Goal: Task Accomplishment & Management: Manage account settings

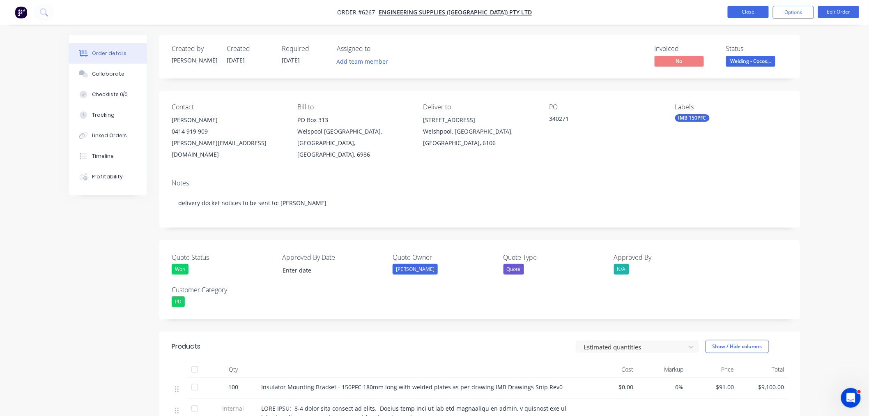
click at [755, 14] on button "Close" at bounding box center [748, 12] width 41 height 12
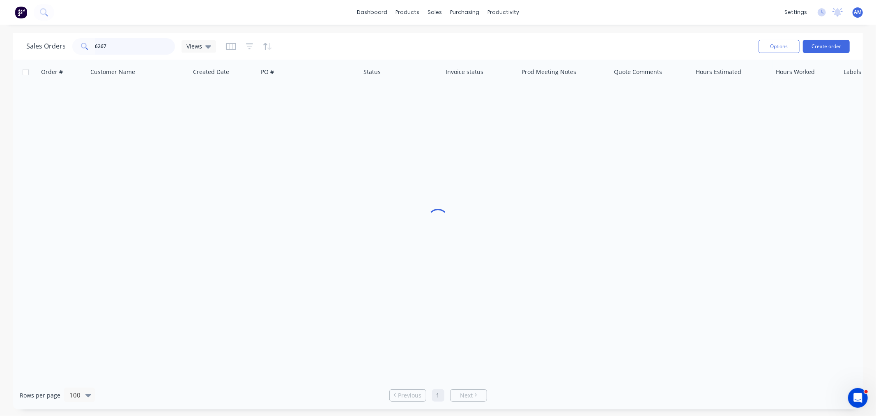
click at [114, 54] on input "6267" at bounding box center [135, 46] width 80 height 16
drag, startPoint x: 114, startPoint y: 47, endPoint x: 46, endPoint y: 46, distance: 67.8
click at [46, 44] on div "Sales Orders 6267 Default" at bounding box center [123, 46] width 194 height 16
type input "9782"
click at [472, 38] on div "Purchase Orders" at bounding box center [492, 39] width 44 height 7
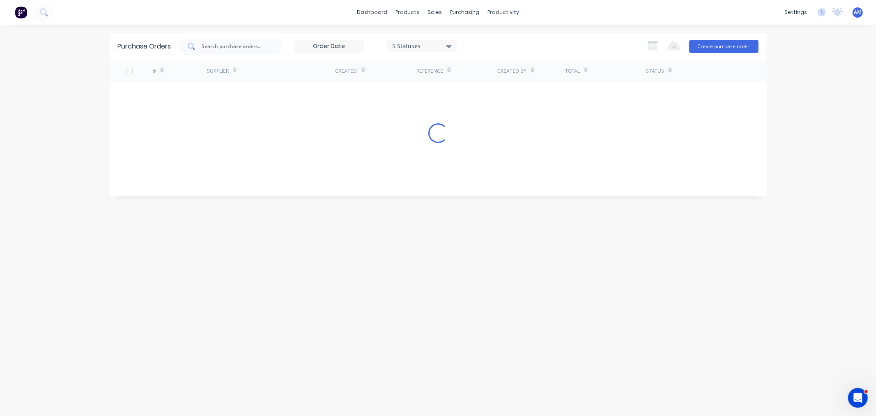
click at [221, 44] on input "text" at bounding box center [235, 46] width 68 height 8
type input "9782"
click at [177, 93] on div "9782" at bounding box center [180, 92] width 54 height 21
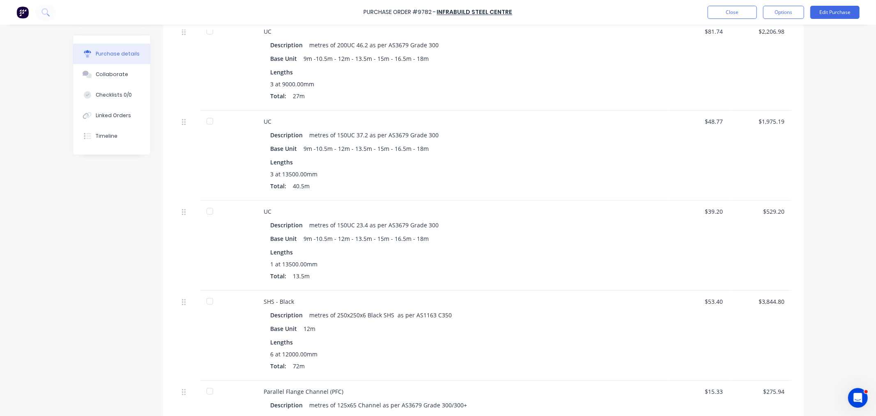
scroll to position [274, 0]
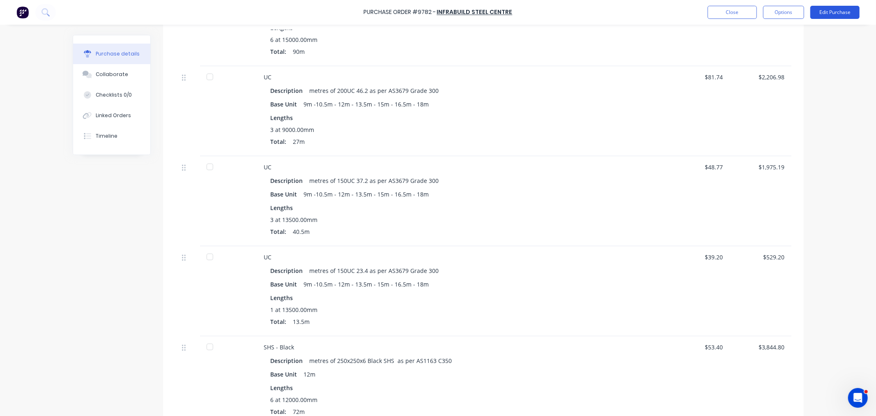
click at [855, 9] on button "Edit Purchase" at bounding box center [835, 12] width 49 height 13
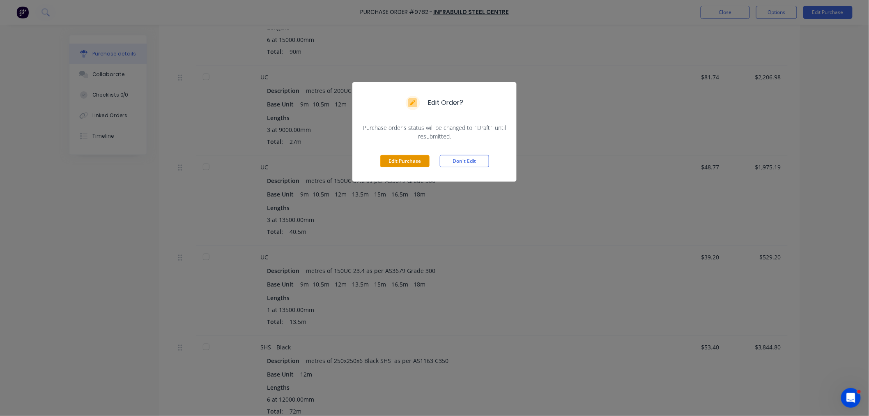
click at [416, 161] on button "Edit Purchase" at bounding box center [404, 161] width 49 height 12
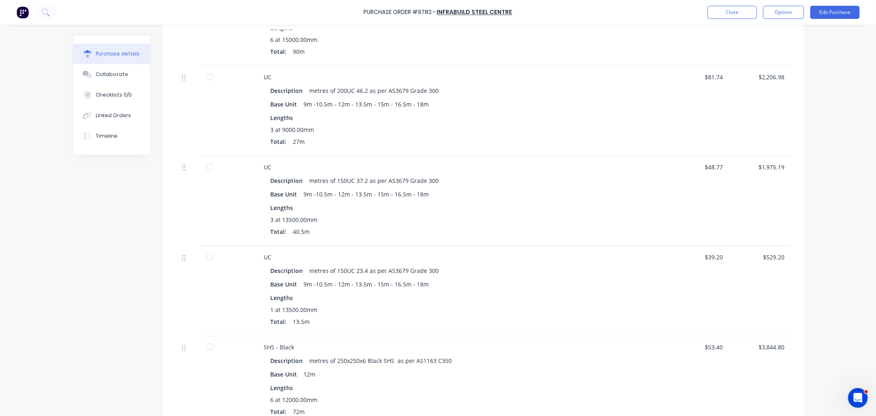
scroll to position [286, 0]
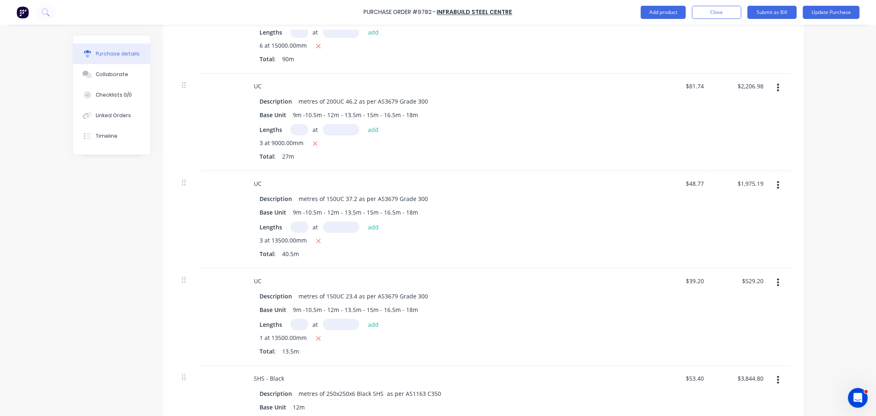
click at [777, 183] on icon "button" at bounding box center [778, 184] width 2 height 9
click at [744, 254] on button "Delete" at bounding box center [754, 256] width 70 height 16
click at [825, 9] on button "Update Purchase" at bounding box center [831, 12] width 57 height 13
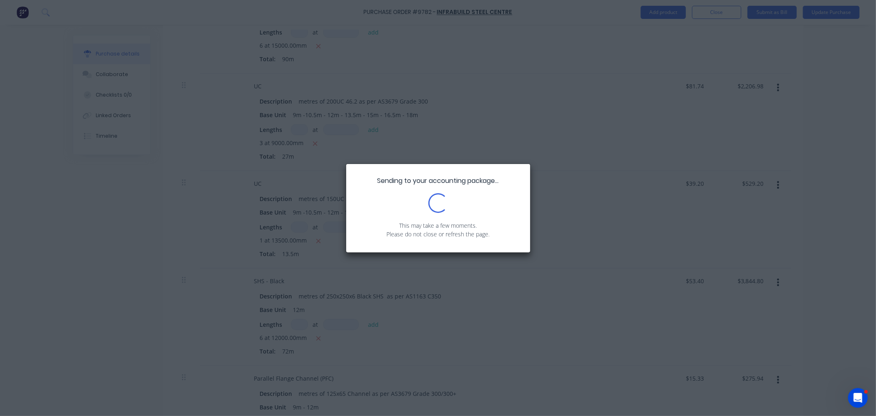
scroll to position [0, 0]
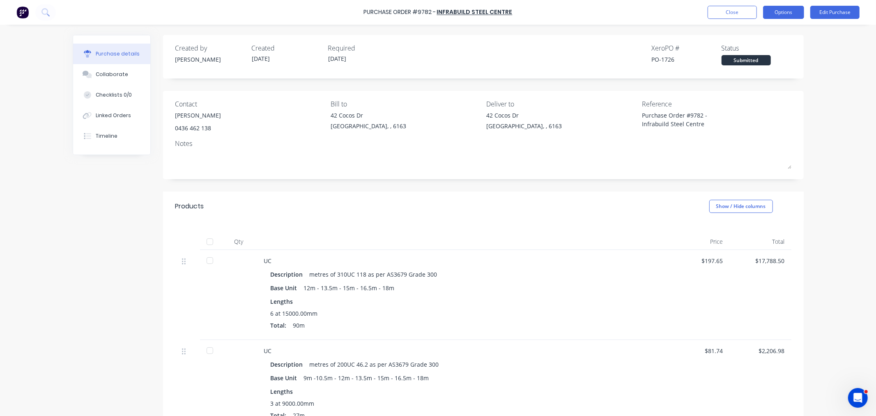
click at [784, 12] on button "Options" at bounding box center [783, 12] width 41 height 13
click at [764, 33] on div "Print / Email" at bounding box center [765, 34] width 63 height 12
click at [746, 50] on div "With pricing" at bounding box center [765, 50] width 63 height 12
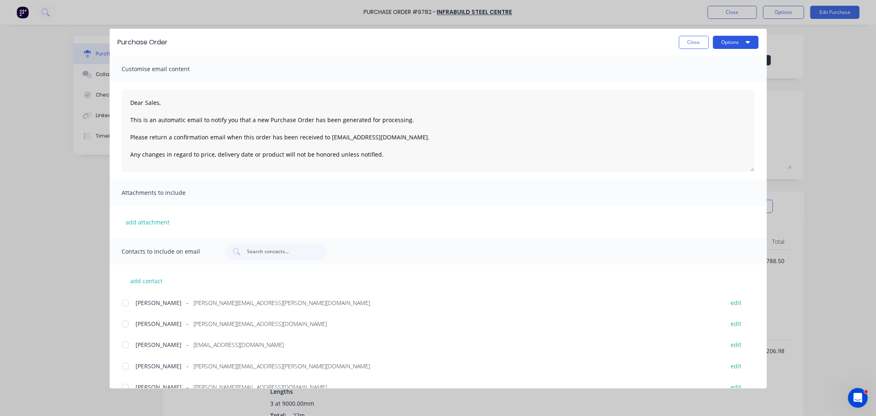
click at [743, 41] on button "Options" at bounding box center [736, 42] width 46 height 13
click at [125, 325] on div at bounding box center [125, 324] width 16 height 16
click at [721, 37] on button "Options" at bounding box center [736, 42] width 46 height 13
click at [717, 93] on div "Email" at bounding box center [719, 96] width 63 height 12
click at [693, 43] on button "Close" at bounding box center [694, 42] width 30 height 13
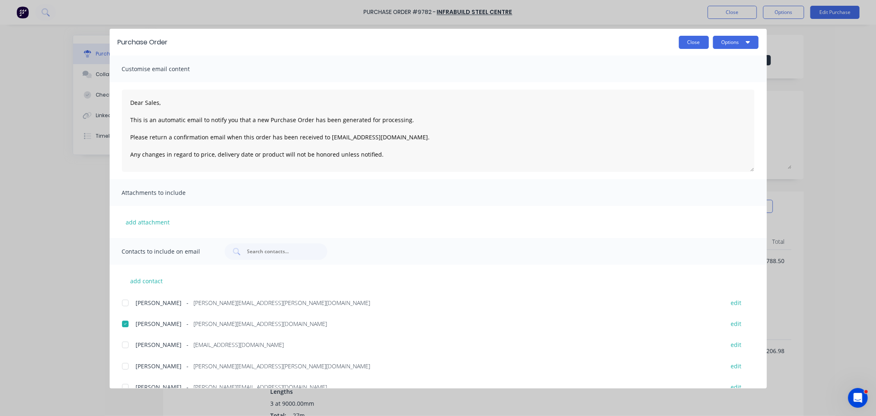
type textarea "x"
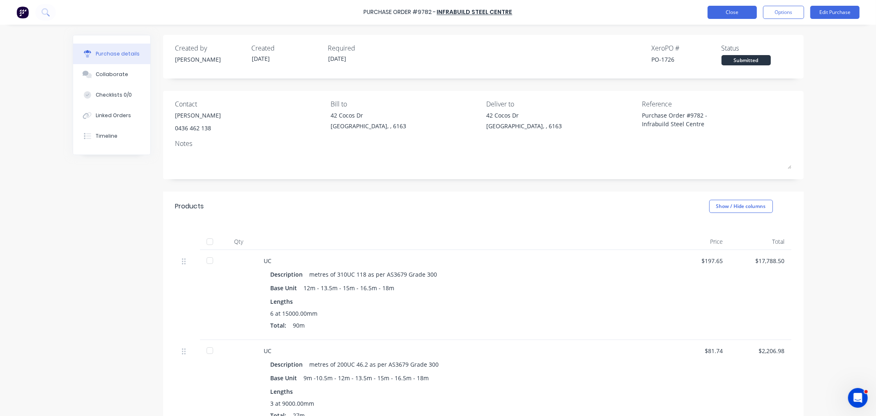
click at [733, 13] on button "Close" at bounding box center [732, 12] width 49 height 13
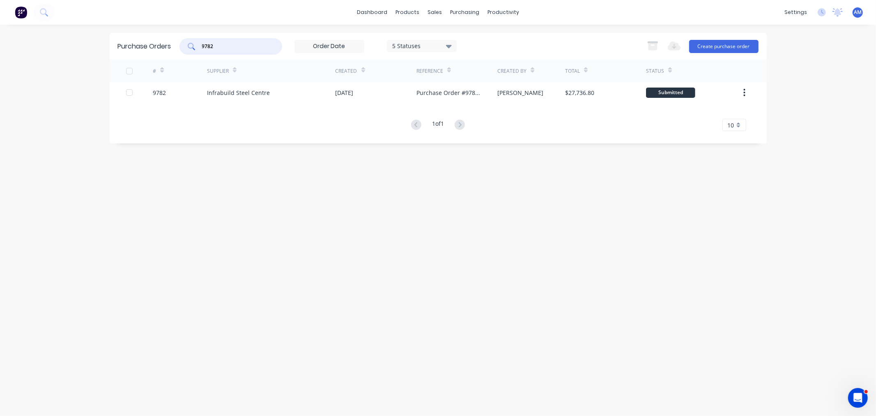
click at [244, 43] on input "9782" at bounding box center [235, 46] width 68 height 8
drag, startPoint x: 179, startPoint y: 46, endPoint x: 170, endPoint y: 46, distance: 8.6
click at [170, 46] on div "Purchase Orders 9782 5 Statuses 5 Statuses Export to Excel (XLSX) Create purcha…" at bounding box center [438, 46] width 657 height 27
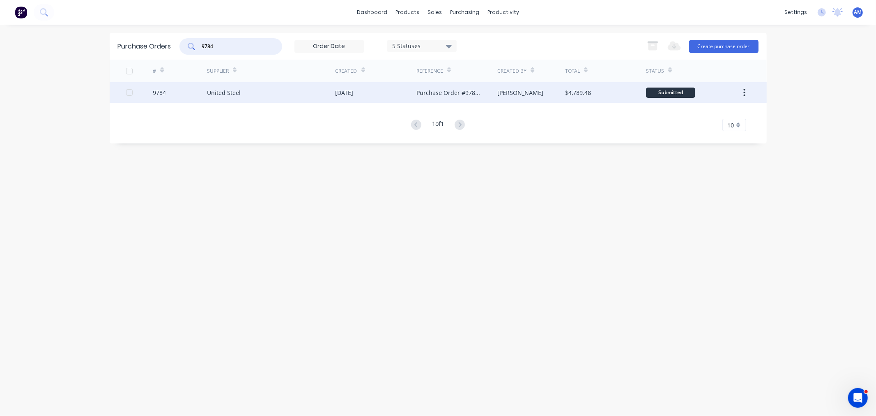
type input "9784"
click at [190, 94] on div "9784" at bounding box center [180, 92] width 54 height 21
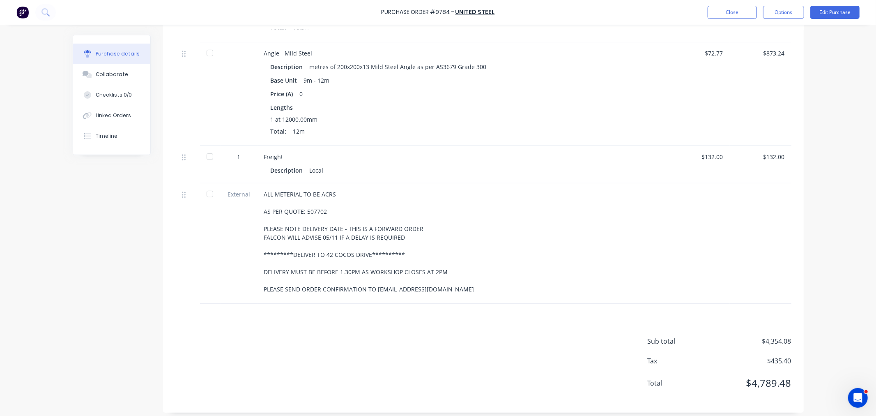
scroll to position [302, 0]
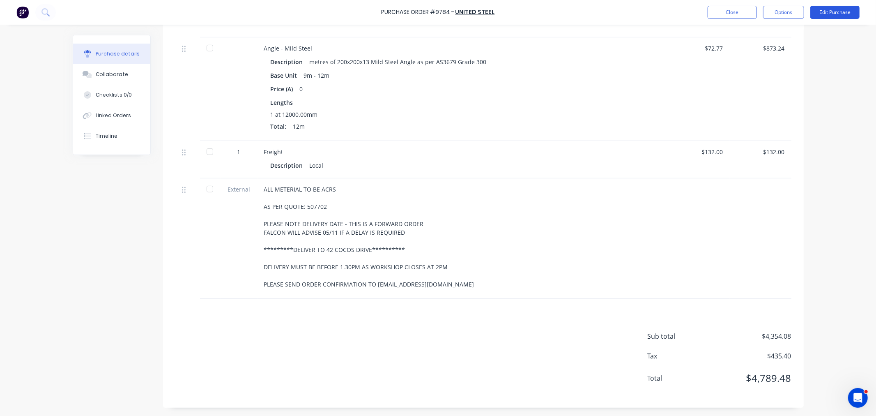
click at [820, 10] on button "Edit Purchase" at bounding box center [835, 12] width 49 height 13
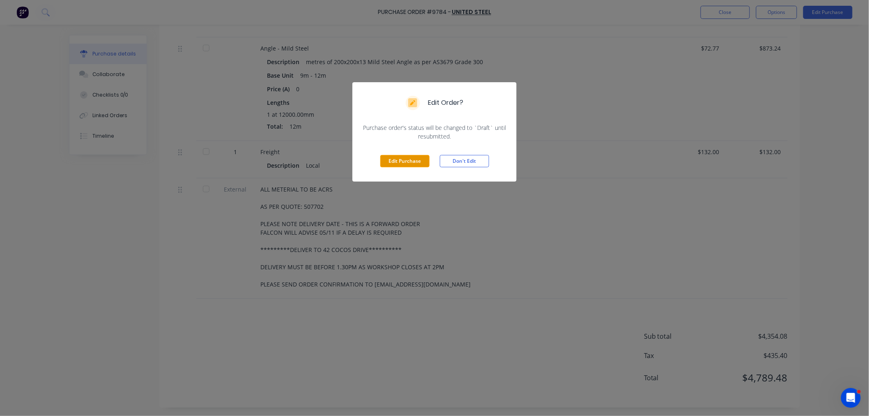
click at [406, 161] on button "Edit Purchase" at bounding box center [404, 161] width 49 height 12
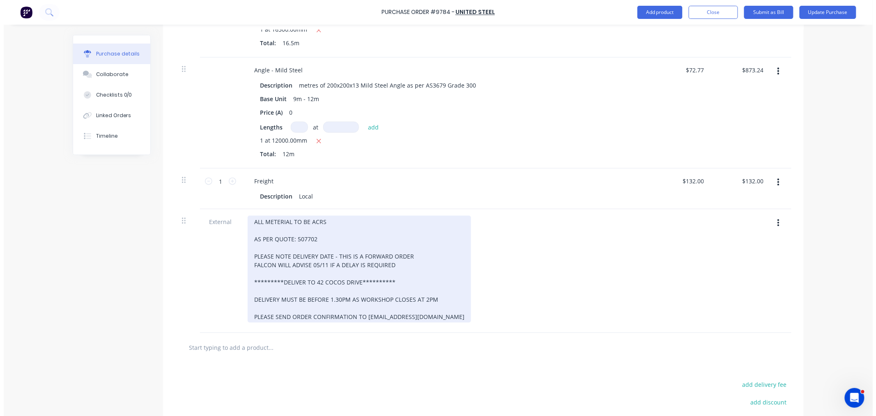
scroll to position [315, 0]
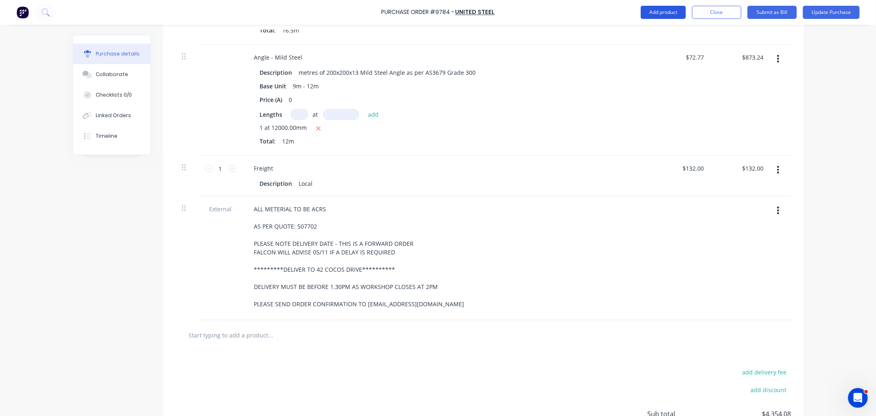
click at [659, 13] on button "Add product" at bounding box center [663, 12] width 45 height 13
click at [244, 334] on input "text" at bounding box center [271, 335] width 164 height 16
type textarea "x"
type input "1"
type textarea "x"
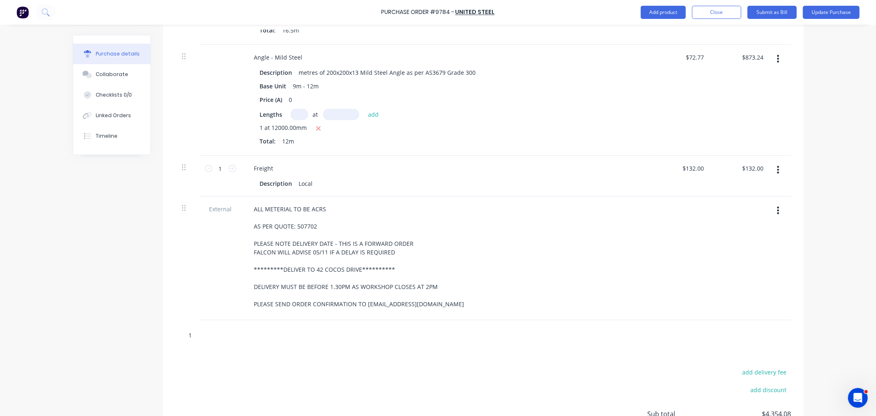
type input "15"
type textarea "x"
type input "150"
type textarea "x"
type input "150u"
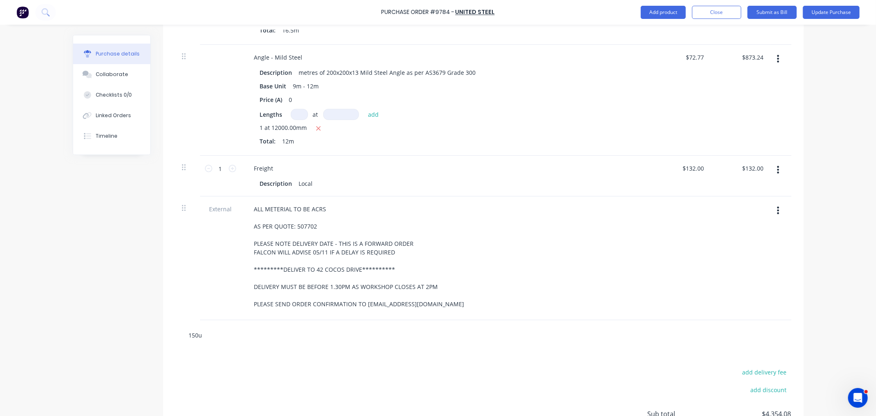
type textarea "x"
type input "150uc"
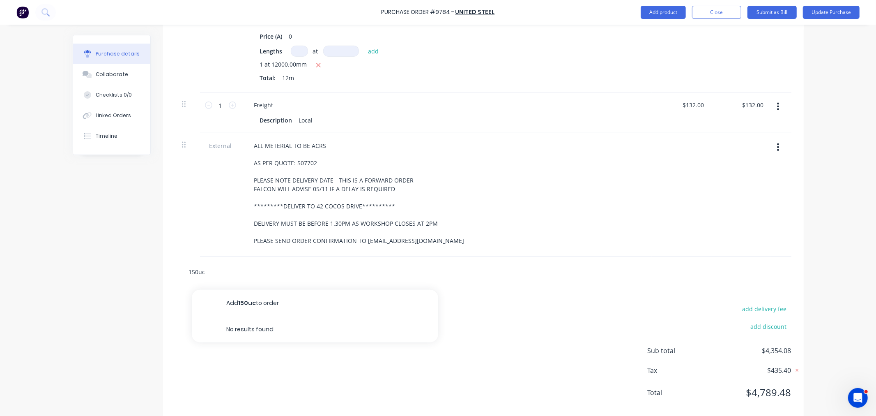
scroll to position [394, 0]
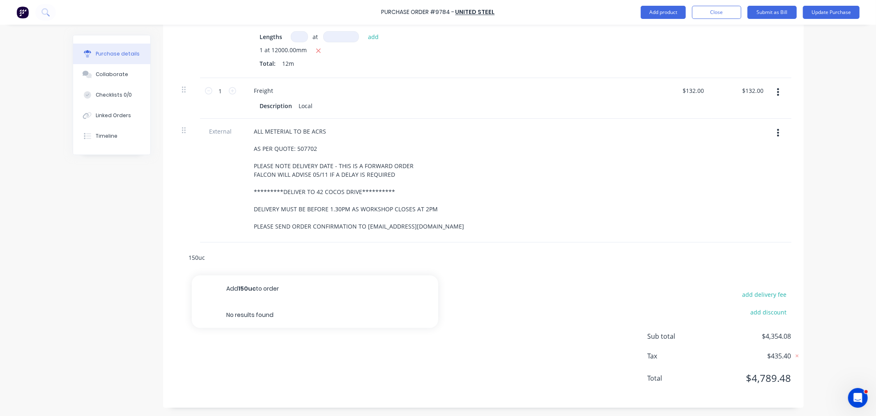
drag, startPoint x: 195, startPoint y: 257, endPoint x: 166, endPoint y: 258, distance: 29.2
click at [163, 258] on div "150uc Add 150uc to order No results found" at bounding box center [483, 257] width 641 height 30
type textarea "x"
click at [658, 14] on button "Add product" at bounding box center [663, 12] width 45 height 13
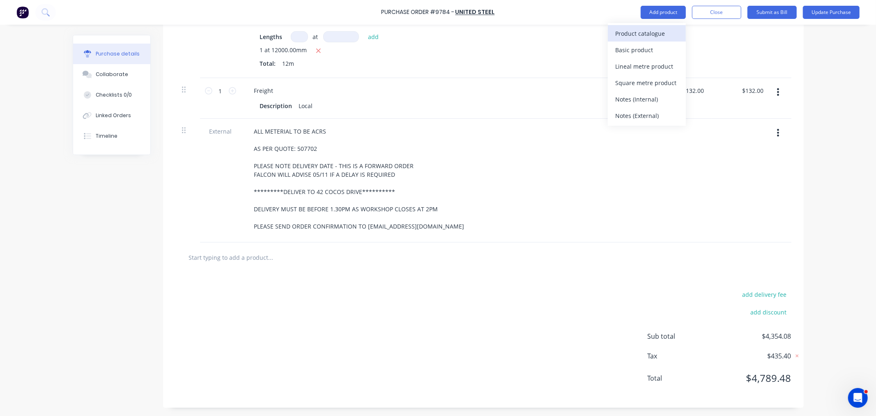
click at [658, 28] on div "Product catalogue" at bounding box center [646, 34] width 63 height 12
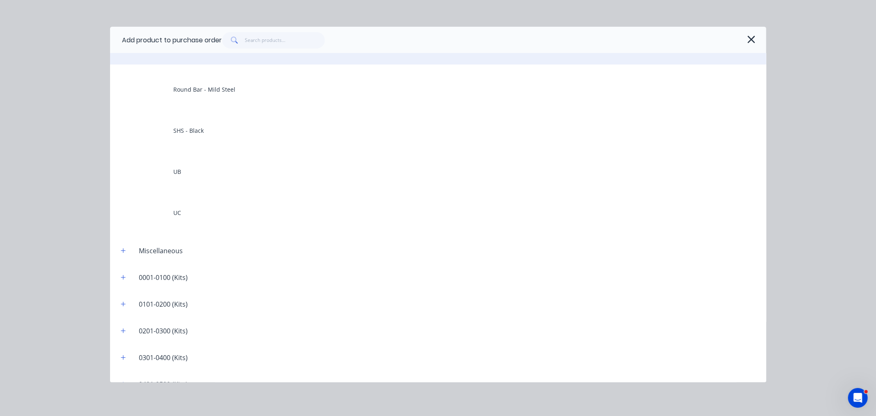
scroll to position [274, 0]
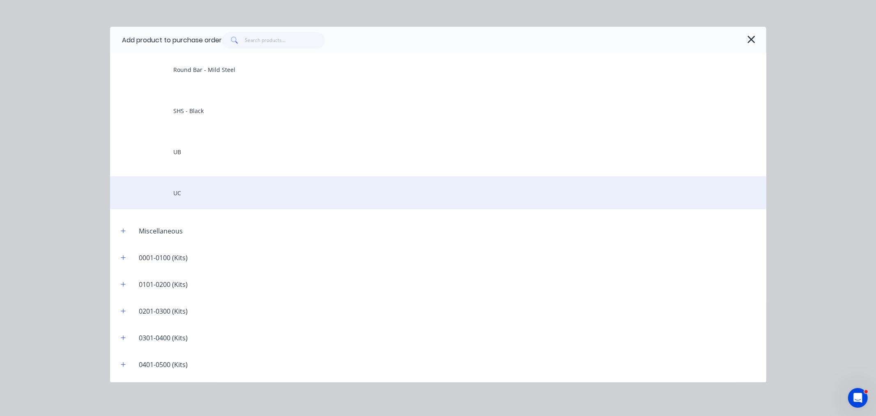
click at [188, 192] on div "UC" at bounding box center [438, 192] width 657 height 33
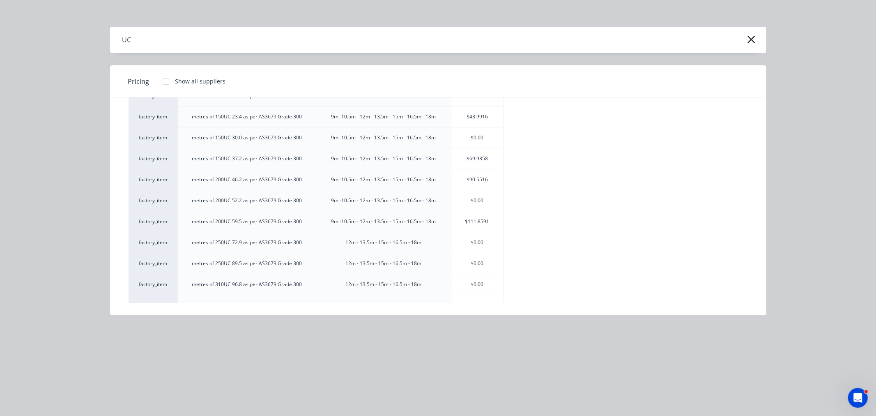
scroll to position [0, 0]
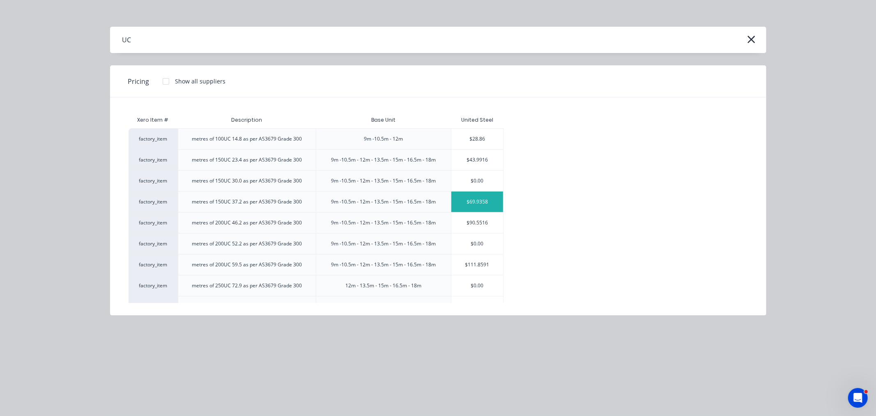
click at [461, 203] on div "$69.9358" at bounding box center [478, 201] width 52 height 21
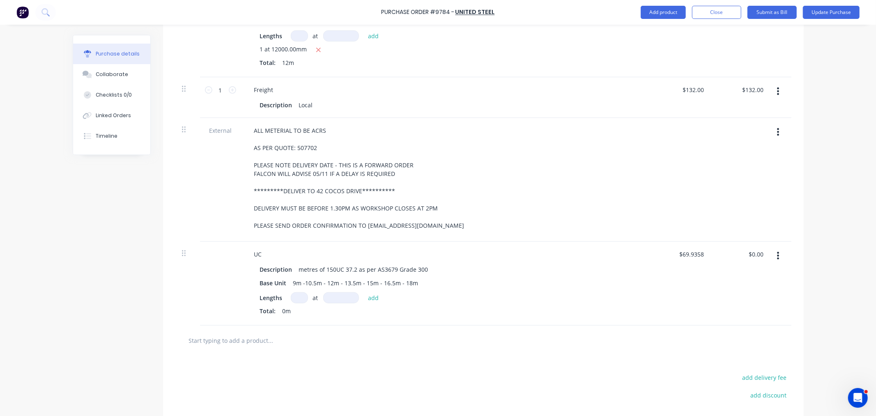
click at [299, 297] on input at bounding box center [299, 297] width 17 height 11
type textarea "x"
type input "3"
type textarea "x"
type input "3"
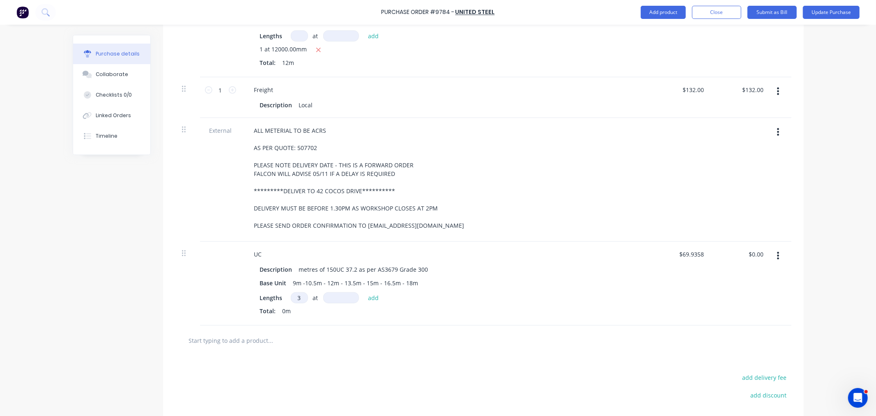
type textarea "x"
type input "1"
type textarea "x"
type input "13"
type textarea "x"
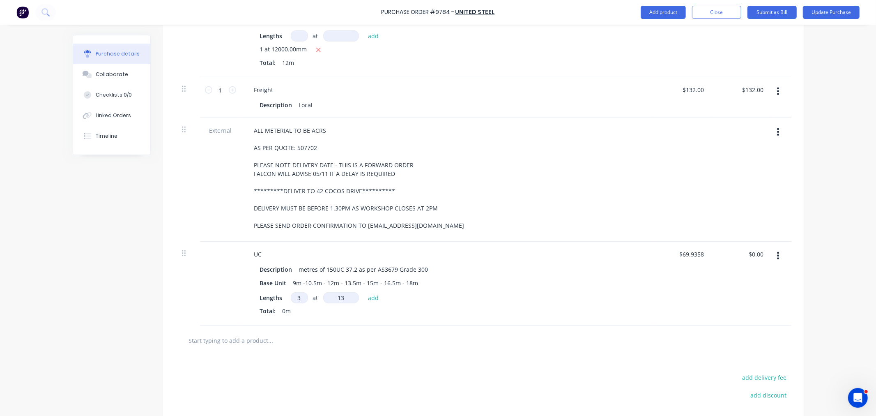
type input "135"
type textarea "x"
type input "1350"
type textarea "x"
type input "13500"
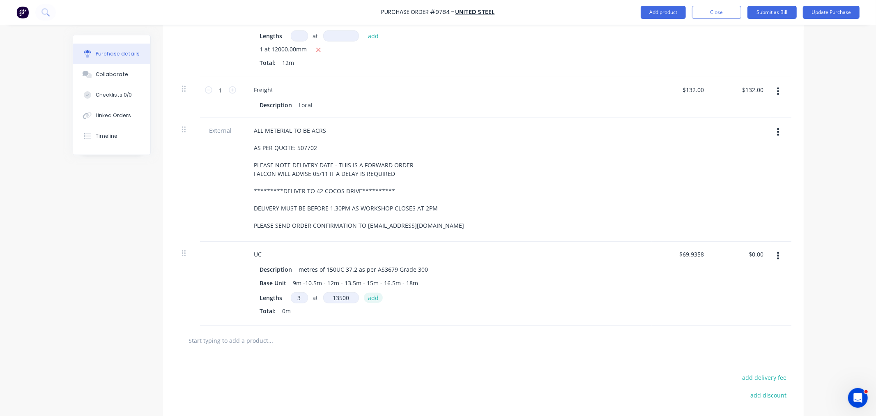
type textarea "x"
type input "13500mm"
click at [370, 299] on button "add" at bounding box center [373, 298] width 19 height 10
type textarea "x"
type input "$2,832.40"
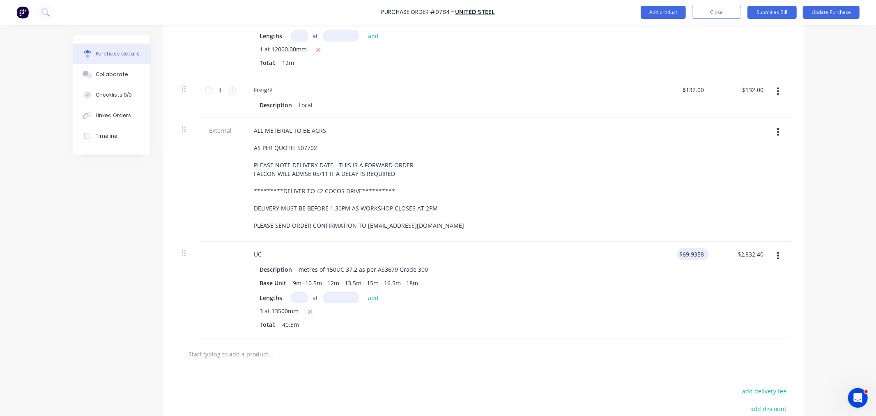
type textarea "x"
type input "69.94"
click at [682, 252] on div "69.94 $69.9358" at bounding box center [682, 290] width 60 height 97
type textarea "x"
type input "$69.94"
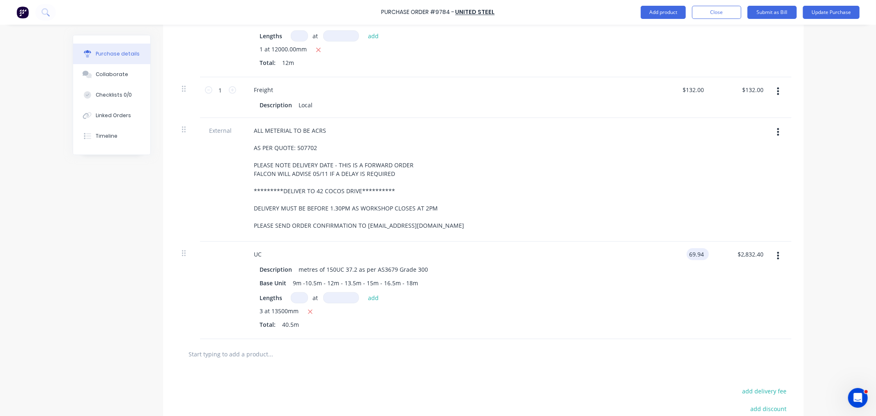
type input "$2,832.57"
type input "69.94"
drag, startPoint x: 683, startPoint y: 251, endPoint x: 689, endPoint y: 252, distance: 6.2
click at [689, 252] on div "69.94 69.94" at bounding box center [696, 254] width 19 height 12
type textarea "x"
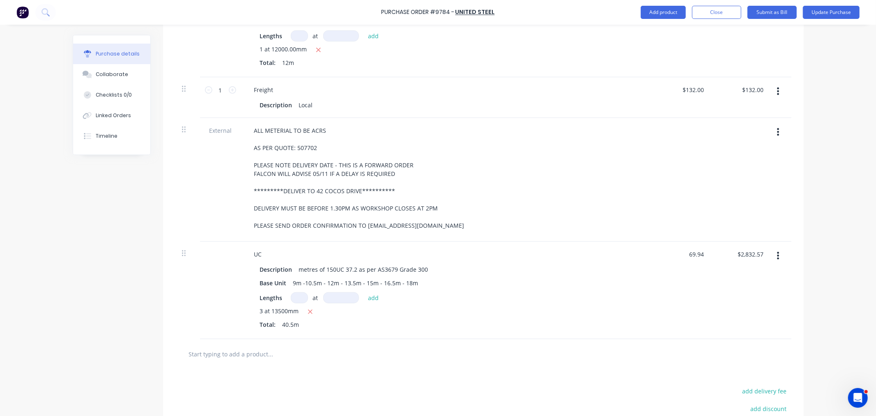
drag, startPoint x: 700, startPoint y: 254, endPoint x: 671, endPoint y: 256, distance: 28.8
click at [671, 256] on div "69.94 69.94" at bounding box center [682, 290] width 60 height 97
type input "48.89"
type textarea "x"
type input "$48.89"
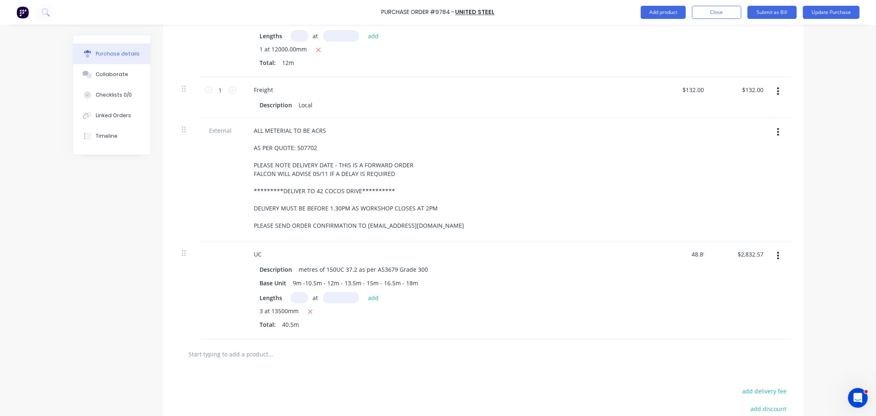
type input "1980.05"
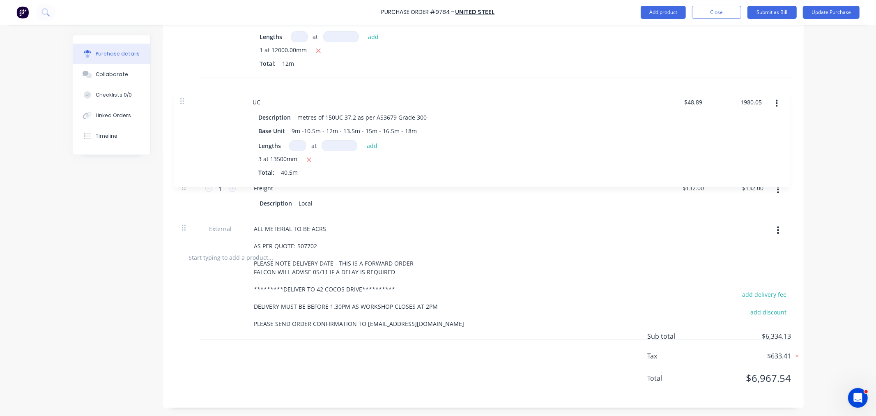
drag, startPoint x: 180, startPoint y: 258, endPoint x: 182, endPoint y: 89, distance: 168.5
click at [182, 89] on div "**********" at bounding box center [483, 56] width 616 height 373
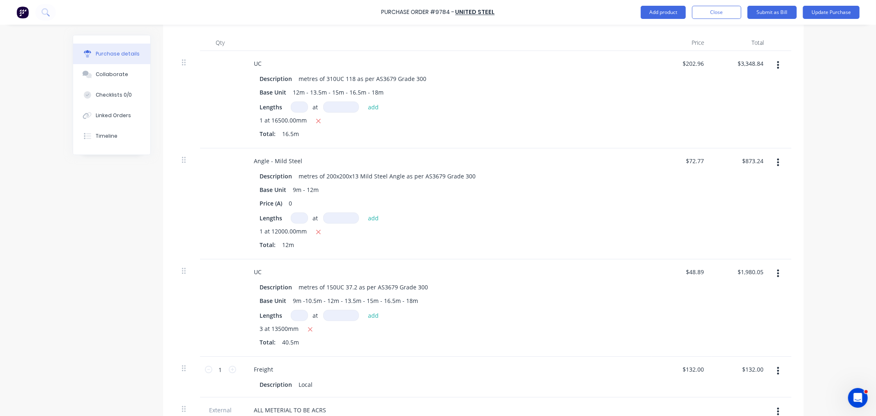
scroll to position [211, 0]
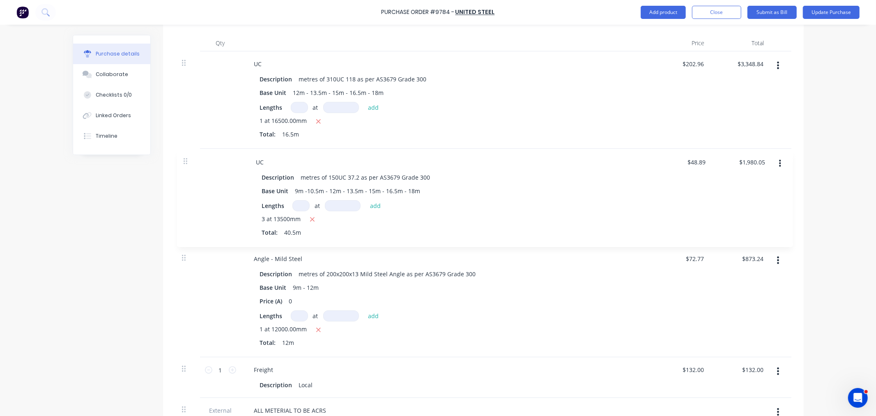
drag, startPoint x: 181, startPoint y: 277, endPoint x: 186, endPoint y: 163, distance: 114.3
click at [186, 163] on div "**********" at bounding box center [483, 237] width 616 height 373
click at [822, 12] on button "Update Purchase" at bounding box center [831, 12] width 57 height 13
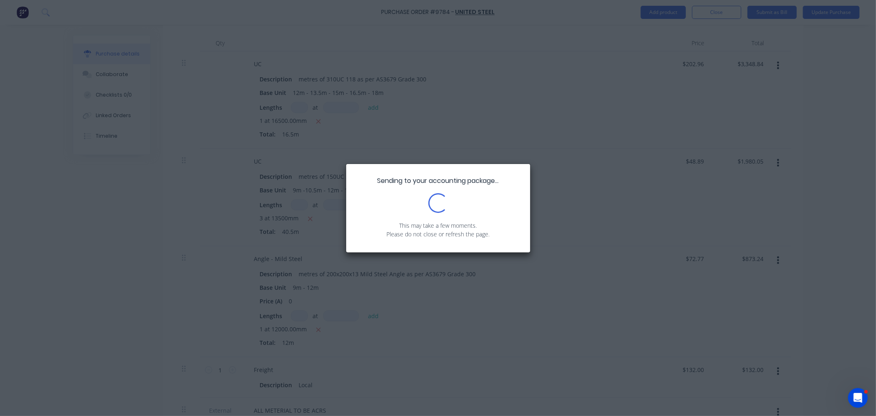
scroll to position [0, 0]
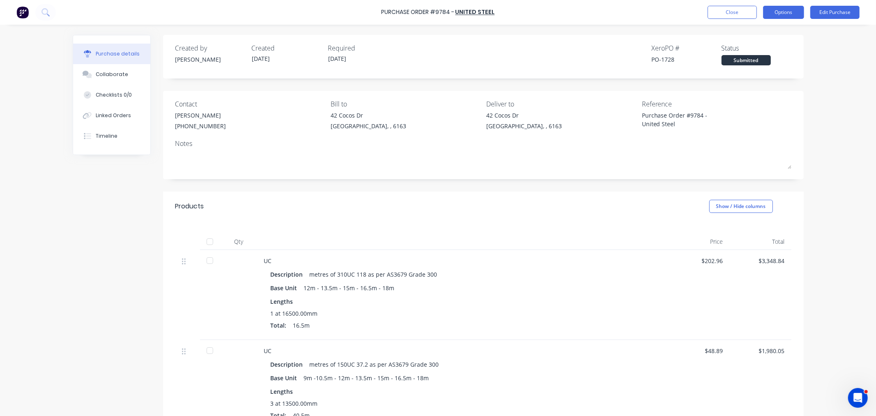
click at [782, 12] on button "Options" at bounding box center [783, 12] width 41 height 13
click at [766, 32] on div "Print / Email" at bounding box center [765, 34] width 63 height 12
click at [758, 48] on div "With pricing" at bounding box center [765, 50] width 63 height 12
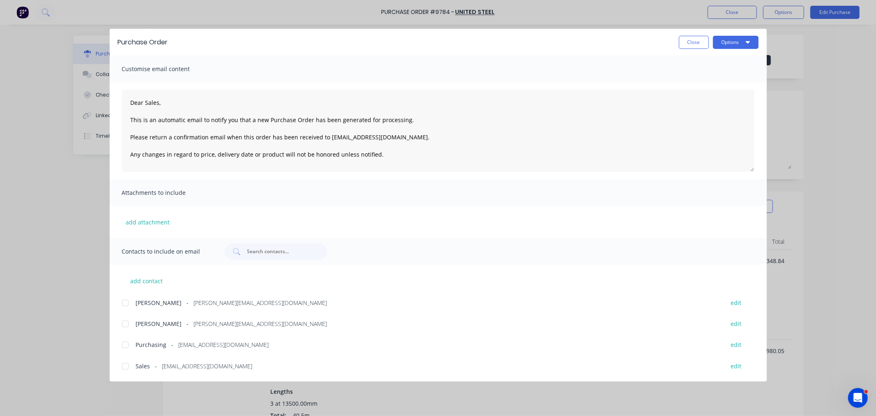
click at [124, 302] on div at bounding box center [125, 303] width 16 height 16
click at [724, 43] on button "Options" at bounding box center [736, 42] width 46 height 13
click at [706, 92] on div "Email" at bounding box center [719, 96] width 63 height 12
click at [698, 43] on button "Close" at bounding box center [694, 42] width 30 height 13
type textarea "x"
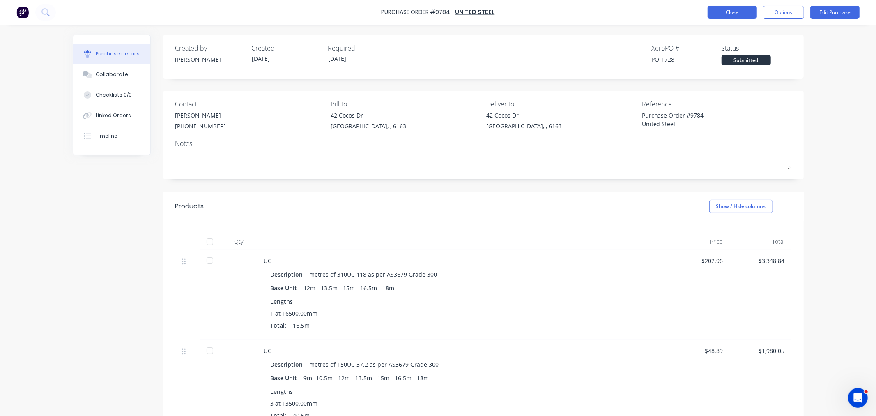
click at [736, 14] on button "Close" at bounding box center [732, 12] width 49 height 13
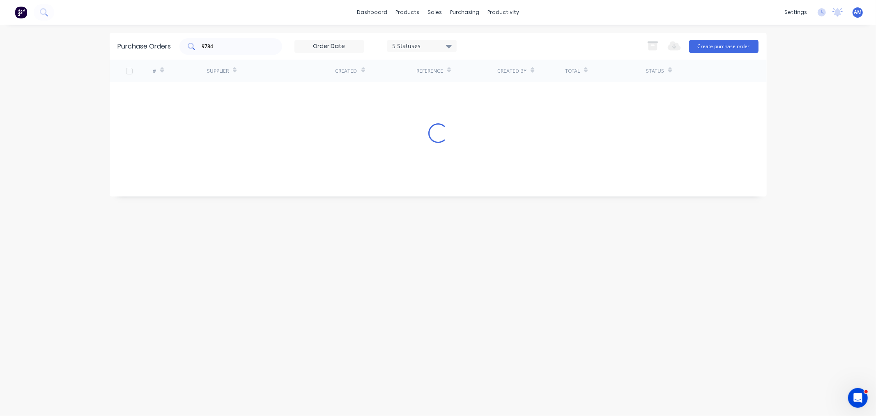
click at [227, 46] on input "9784" at bounding box center [235, 46] width 68 height 8
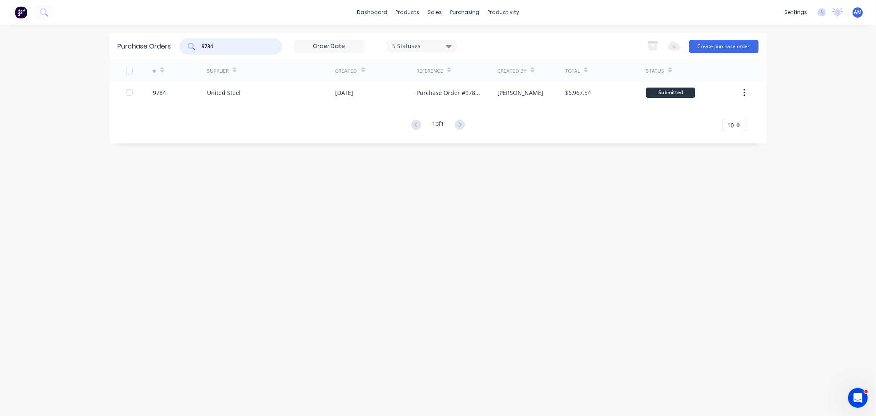
drag, startPoint x: 177, startPoint y: 42, endPoint x: 159, endPoint y: 53, distance: 20.4
click at [159, 51] on div "Purchase Orders 9784 5 Statuses 5 Statuses Export to Excel (XLSX) Create purcha…" at bounding box center [438, 46] width 657 height 27
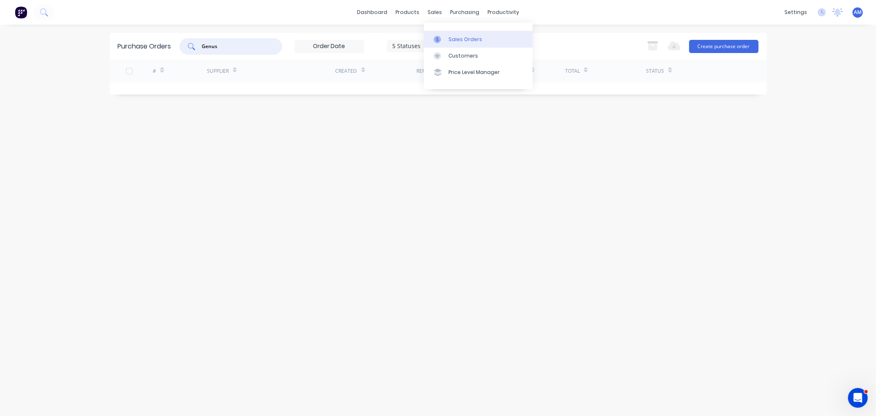
type input "Genus"
click at [452, 34] on link "Sales Orders" at bounding box center [478, 39] width 109 height 16
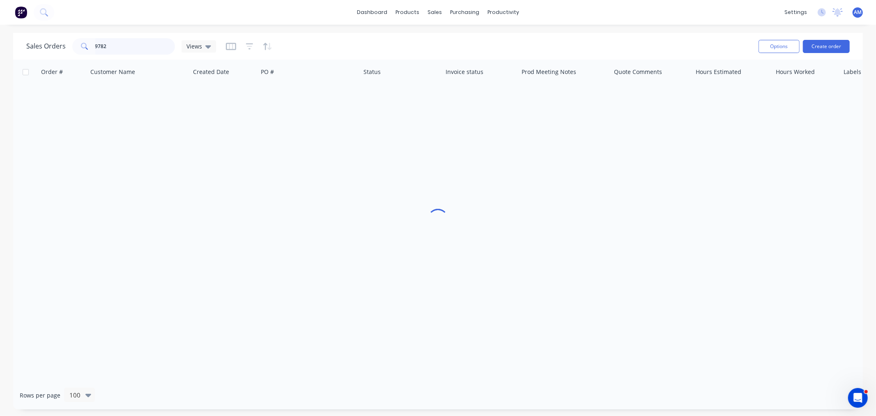
click at [129, 48] on input "9782" at bounding box center [135, 46] width 80 height 16
drag, startPoint x: 36, startPoint y: 41, endPoint x: 27, endPoint y: 44, distance: 9.7
click at [33, 41] on div "Sales Orders 9782 Default" at bounding box center [123, 46] width 194 height 16
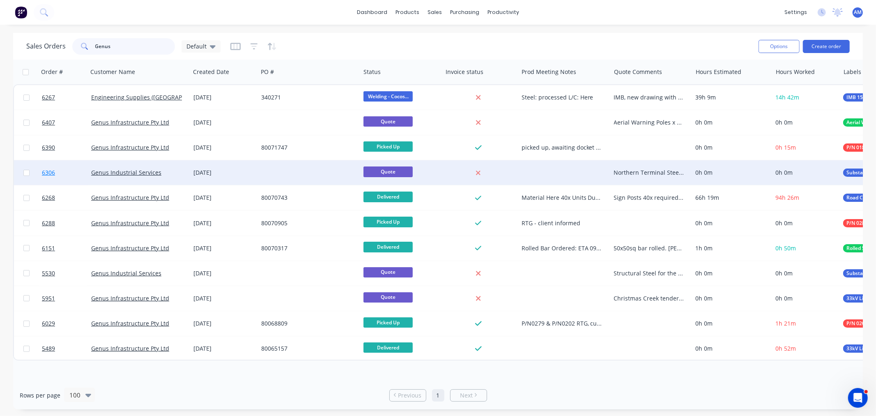
type input "Genus"
click at [68, 165] on link "6306" at bounding box center [66, 172] width 49 height 25
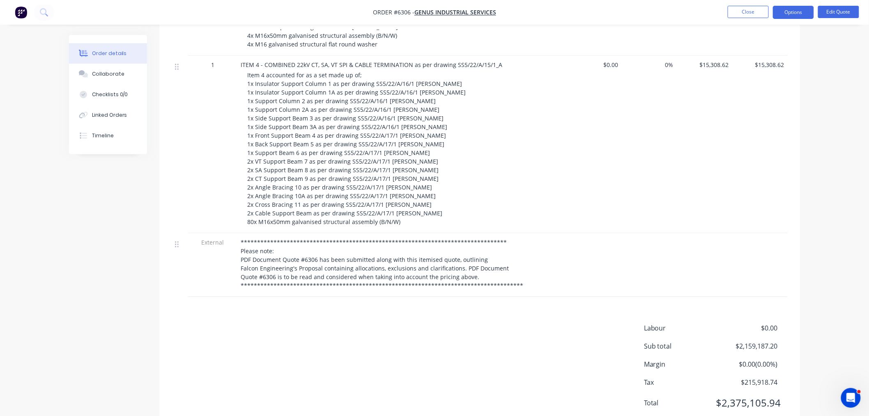
scroll to position [2005, 0]
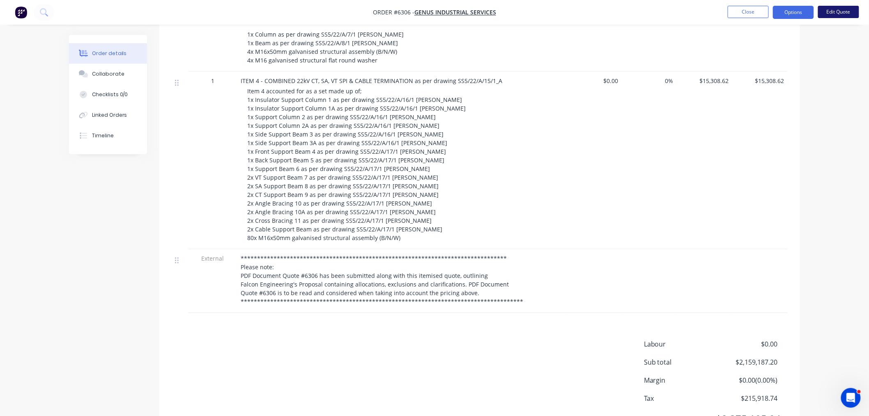
click at [841, 11] on button "Edit Quote" at bounding box center [838, 12] width 41 height 12
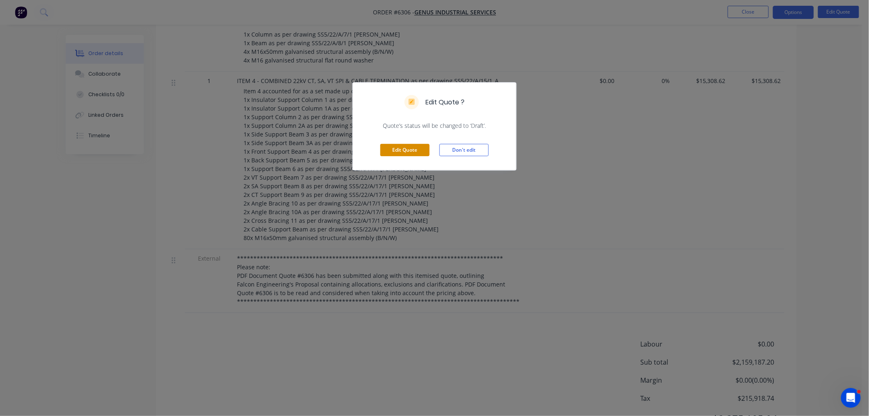
click at [413, 145] on button "Edit Quote" at bounding box center [404, 150] width 49 height 12
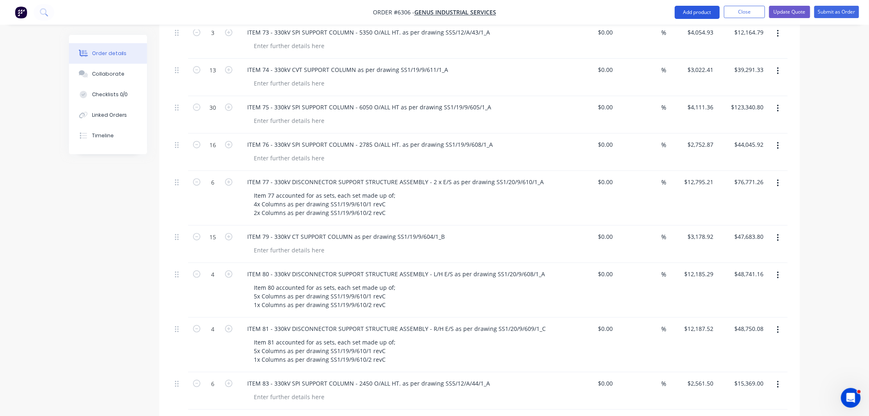
scroll to position [1552, 0]
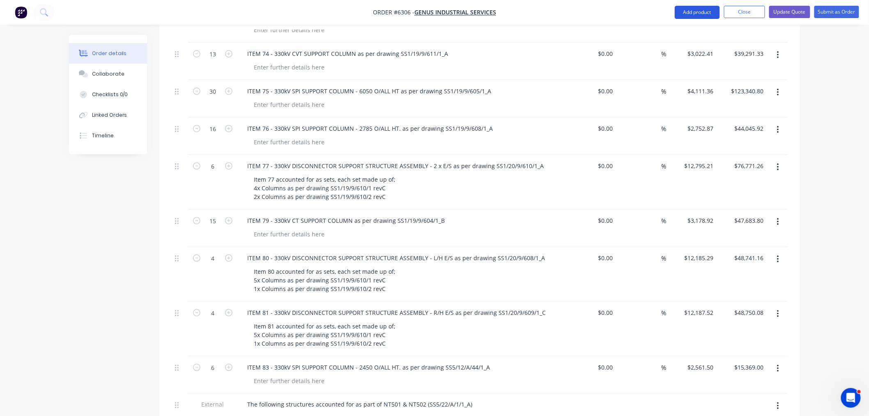
click at [692, 10] on button "Add product" at bounding box center [697, 12] width 45 height 13
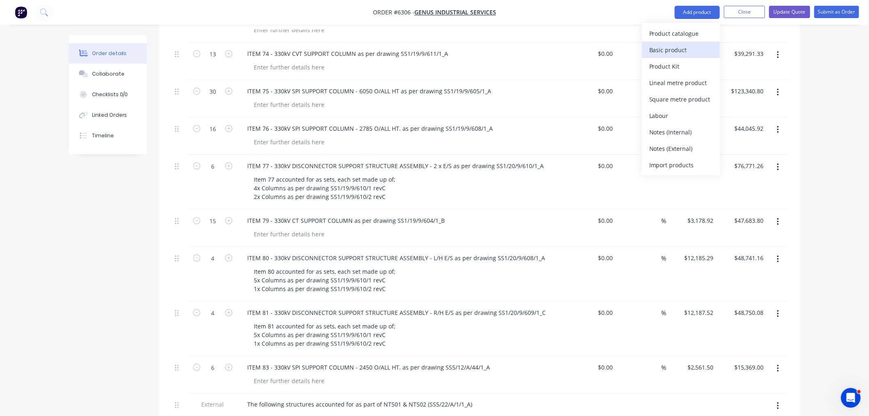
click at [683, 47] on div "Basic product" at bounding box center [681, 50] width 63 height 12
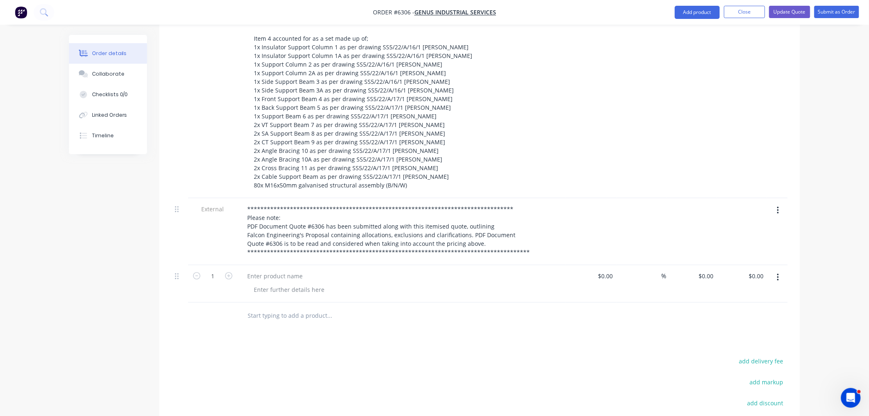
scroll to position [2486, 0]
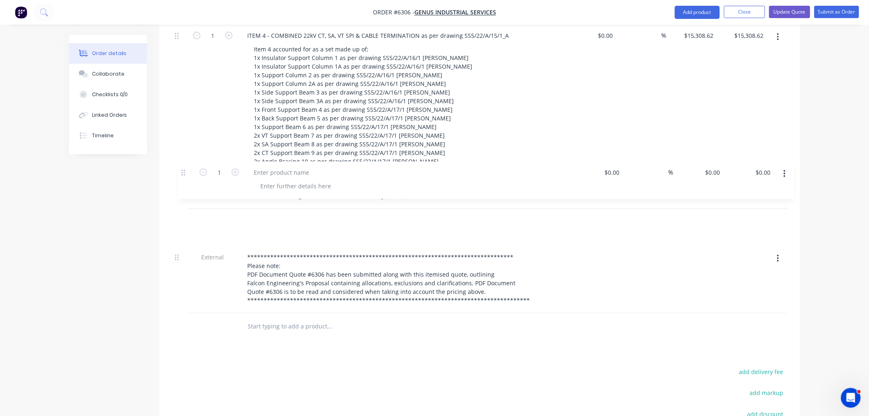
drag, startPoint x: 180, startPoint y: 247, endPoint x: 207, endPoint y: 182, distance: 70.7
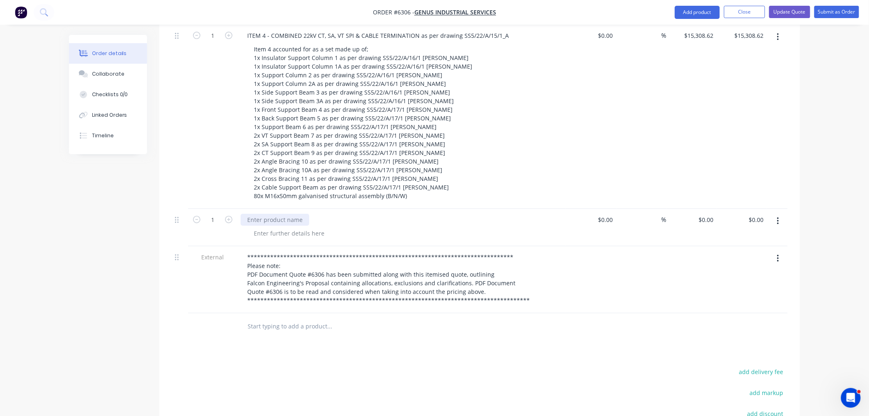
click at [256, 214] on div at bounding box center [275, 220] width 69 height 12
drag, startPoint x: 705, startPoint y: 174, endPoint x: 711, endPoint y: 195, distance: 21.6
click at [705, 214] on div "0 $0.00" at bounding box center [706, 220] width 22 height 12
type input "$10,000.00"
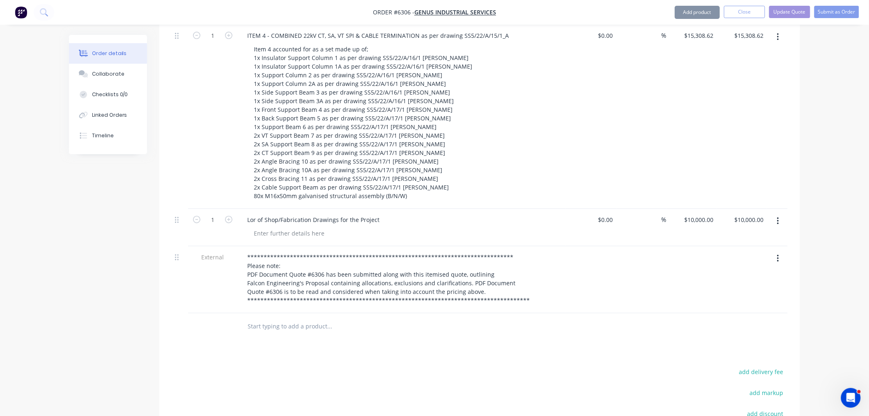
click at [552, 313] on div at bounding box center [480, 326] width 616 height 27
click at [254, 214] on div "Lor of Shop/Fabrication Drawings for the Project" at bounding box center [313, 220] width 145 height 12
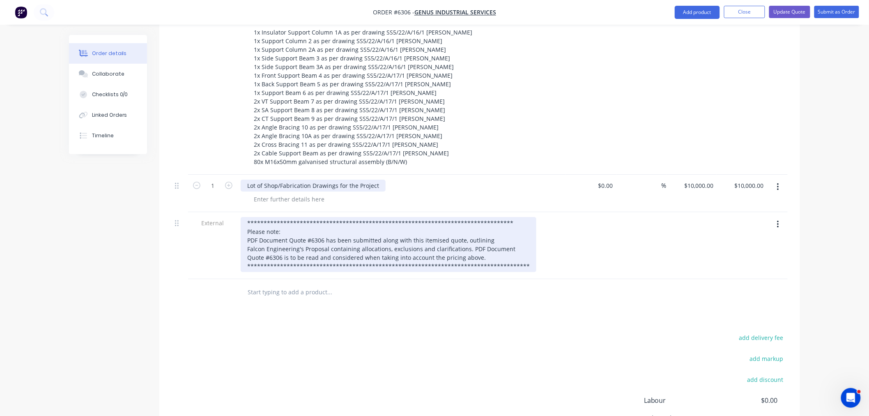
scroll to position [2577, 0]
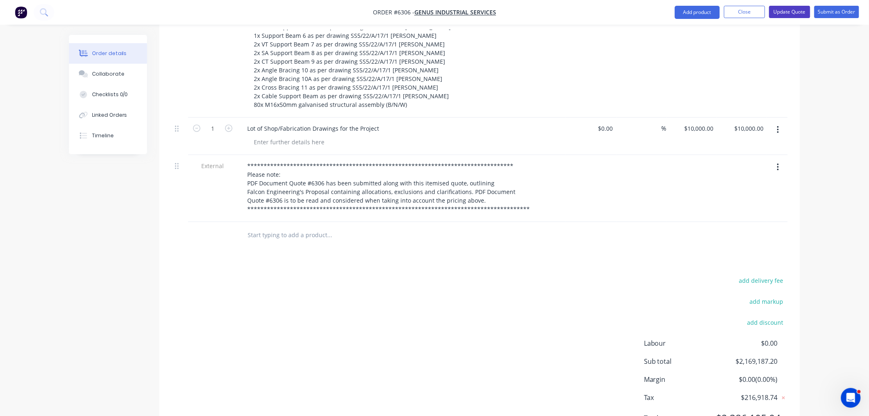
click at [803, 13] on button "Update Quote" at bounding box center [790, 12] width 41 height 12
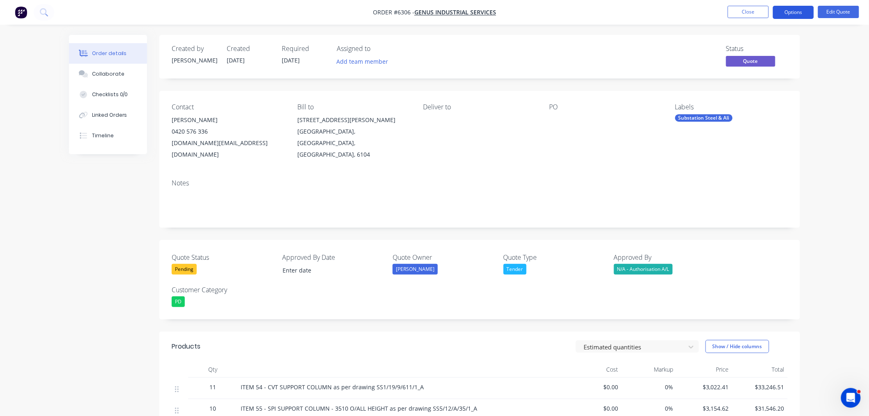
click at [793, 6] on button "Options" at bounding box center [793, 12] width 41 height 13
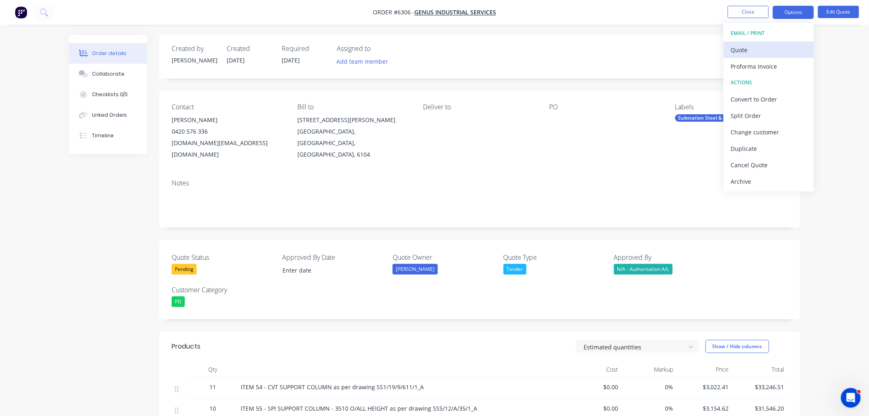
click at [756, 51] on div "Quote" at bounding box center [769, 50] width 76 height 12
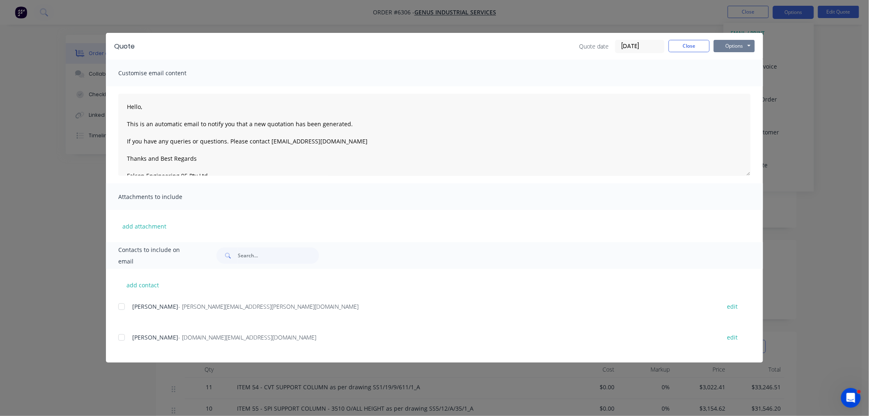
click at [740, 43] on button "Options" at bounding box center [734, 46] width 41 height 12
click at [737, 59] on button "Preview" at bounding box center [740, 61] width 53 height 14
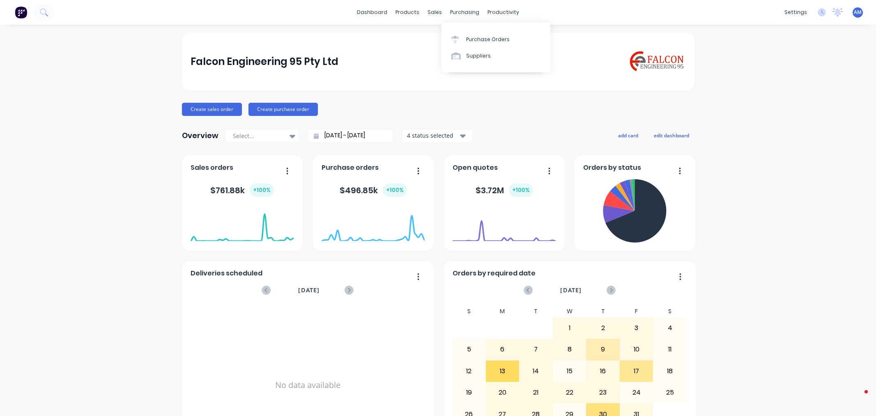
click at [463, 7] on div "purchasing" at bounding box center [464, 12] width 37 height 12
click at [469, 34] on link "Purchase Orders" at bounding box center [496, 39] width 109 height 16
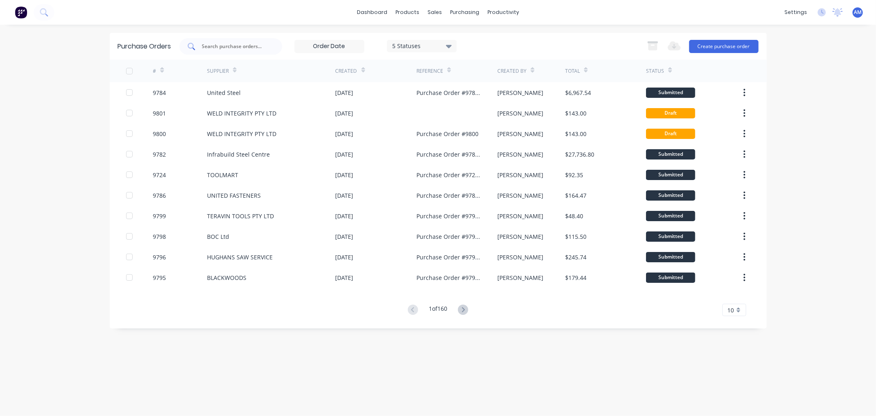
click at [228, 46] on input "text" at bounding box center [235, 46] width 68 height 8
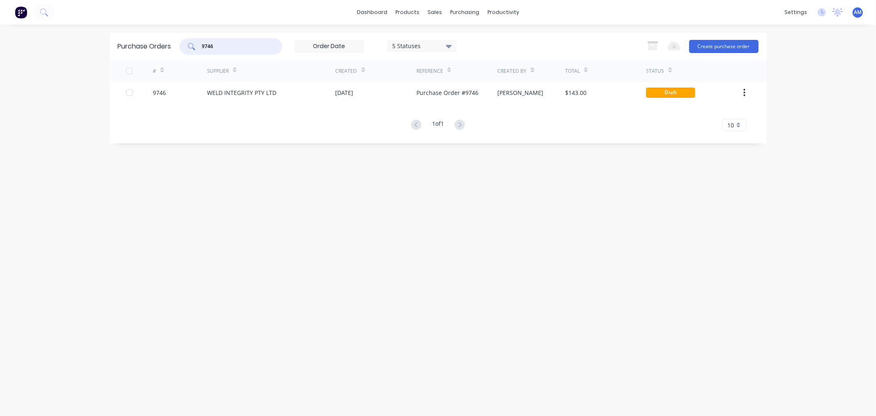
type input "9746"
click at [186, 91] on div "9746" at bounding box center [180, 92] width 54 height 21
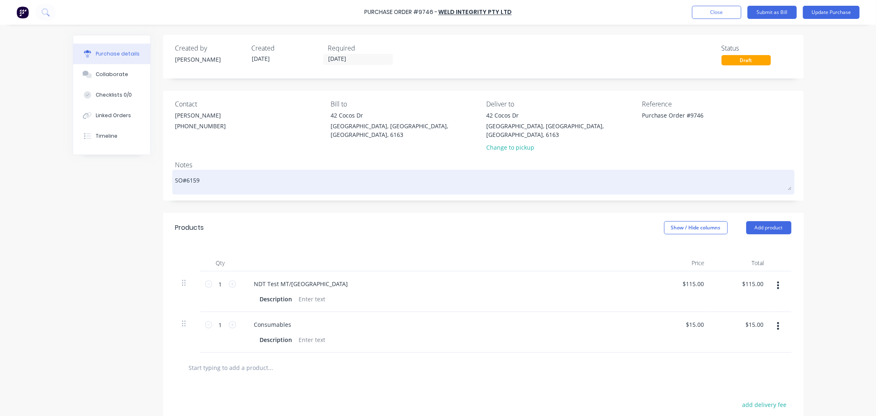
click at [209, 175] on textarea "SO#6159" at bounding box center [483, 181] width 616 height 18
type textarea "x"
type textarea "SO#6159"
type textarea "x"
type textarea "SO#6159 -"
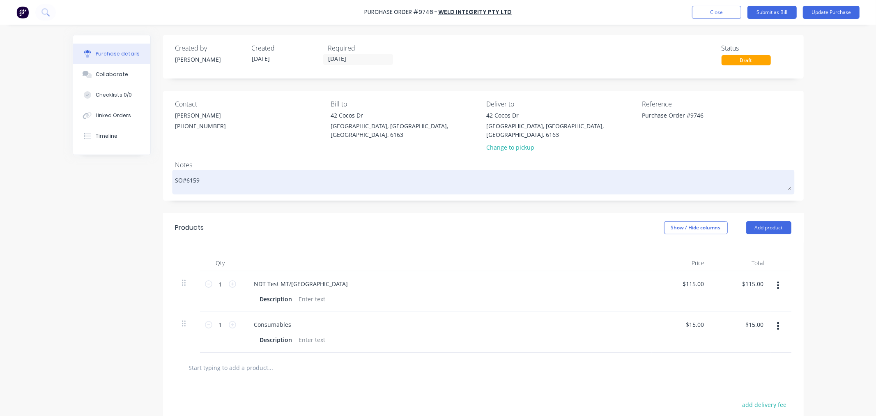
type textarea "x"
type textarea "SO#6159 -"
type textarea "x"
type textarea "SO#6159 - r"
type textarea "x"
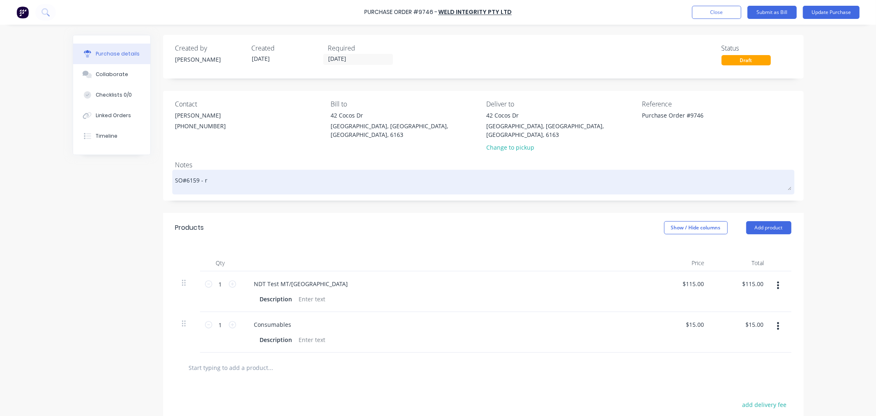
type textarea "SO#6159 - re"
type textarea "x"
type textarea "SO#6159 - rep"
type textarea "x"
type textarea "SO#6159 - repo"
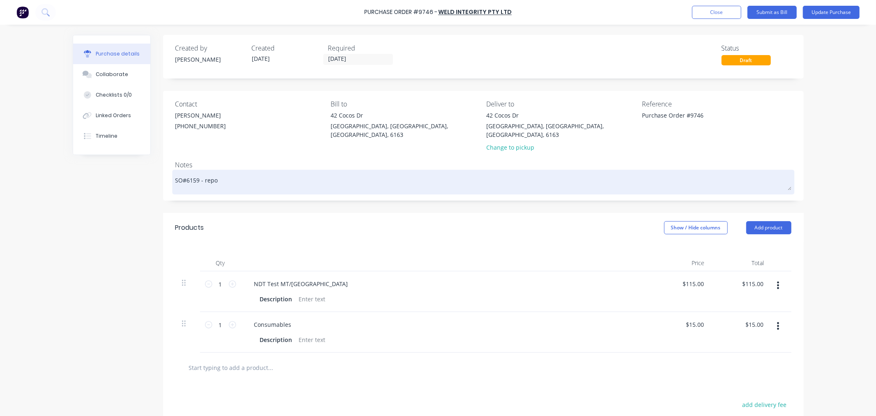
type textarea "x"
type textarea "SO#6159 - repor"
type textarea "x"
type textarea "SO#6159 - report"
type textarea "x"
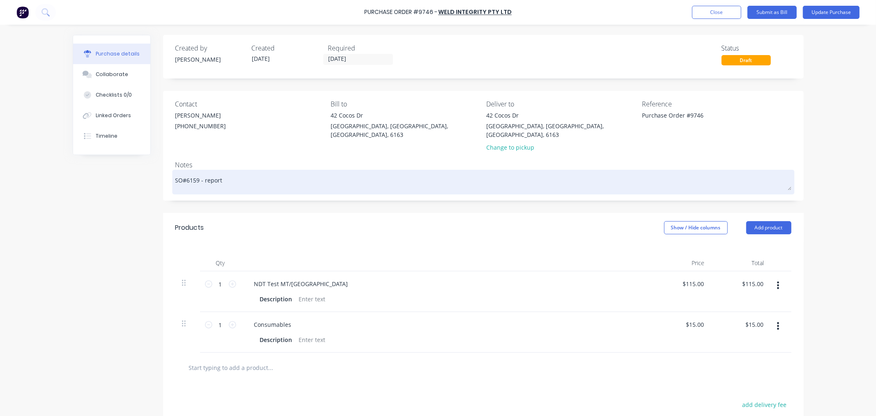
type textarea "SO#6159 - reports"
type textarea "x"
type textarea "SO#6159 - reports"
type textarea "x"
type textarea "SO#6159 - reports r"
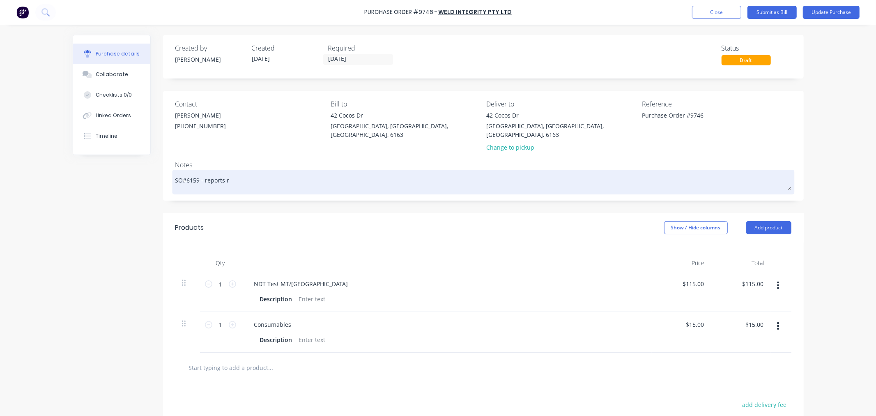
type textarea "x"
type textarea "SO#6159 - reports re"
type textarea "x"
type textarea "SO#6159 - reports ret"
type textarea "x"
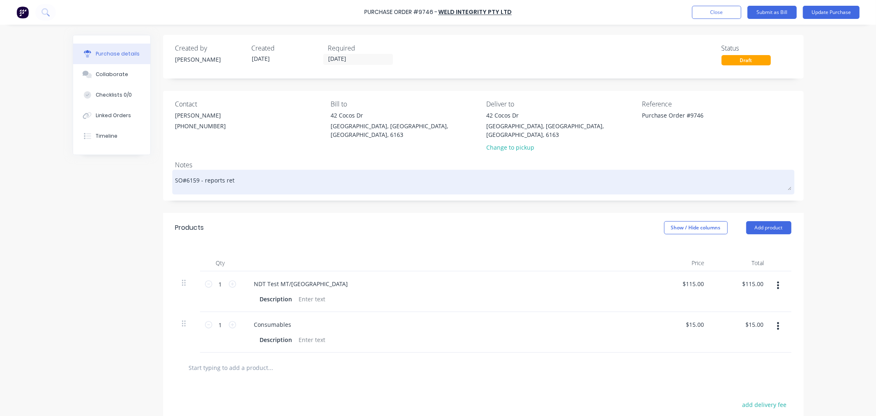
type textarea "SO#6159 - reports retu"
type textarea "x"
type textarea "SO#6159 - reports retur"
type textarea "x"
type textarea "SO#6159 - reports return"
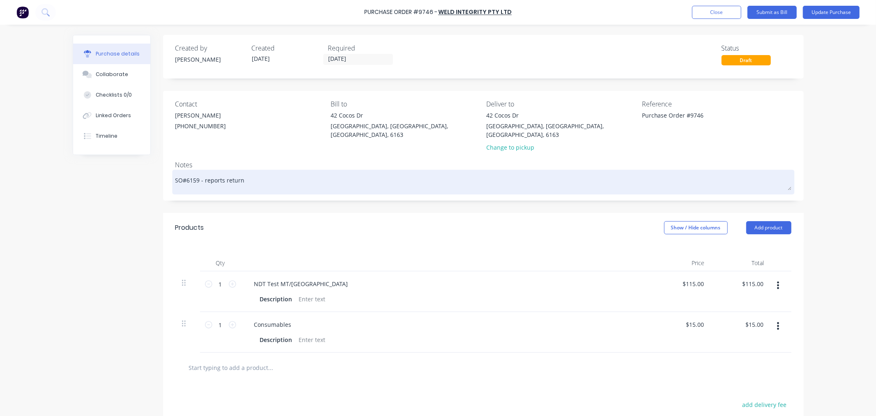
type textarea "x"
type textarea "SO#6159 - reports returne"
type textarea "x"
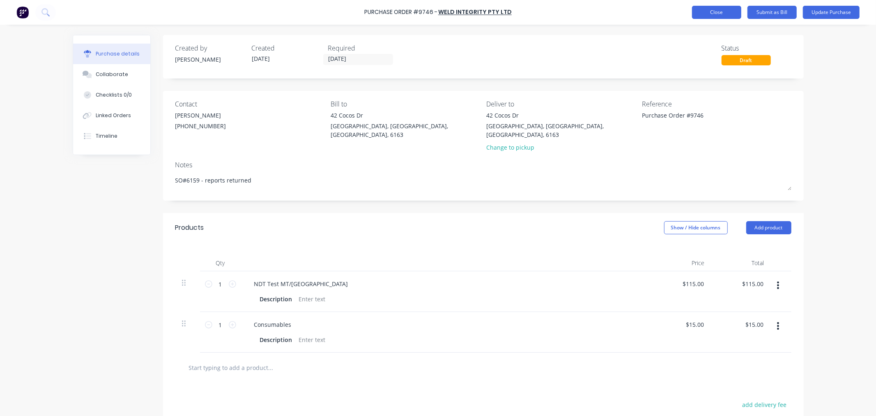
type textarea "SO#6159 - reports returned"
type textarea "x"
type textarea "SO#6159 - reports returned"
click at [718, 16] on button "Close" at bounding box center [716, 12] width 49 height 13
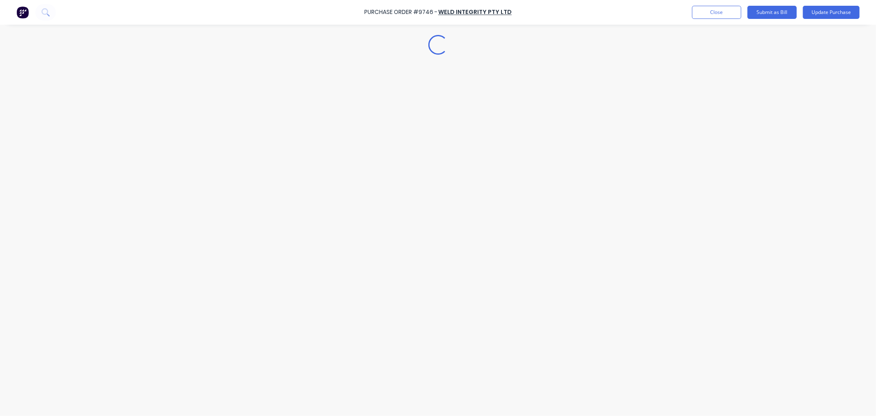
type textarea "x"
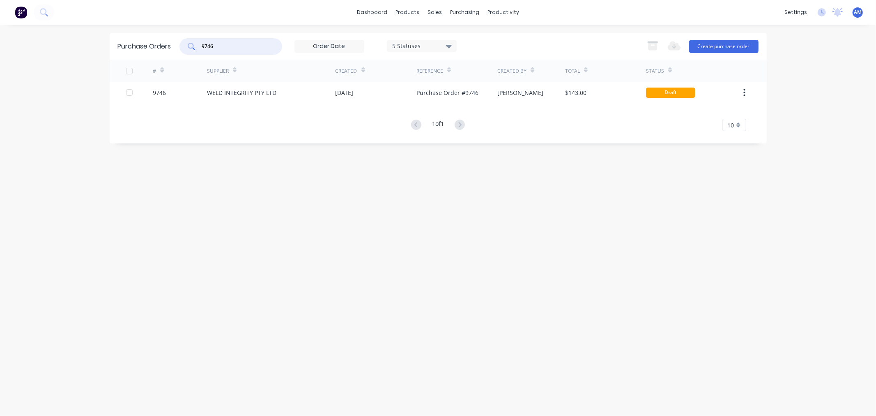
drag, startPoint x: 220, startPoint y: 44, endPoint x: 173, endPoint y: 47, distance: 47.4
click at [173, 47] on div "Purchase Orders 9746 5 Statuses 5 Statuses Export to Excel (XLSX) Create purcha…" at bounding box center [438, 46] width 657 height 27
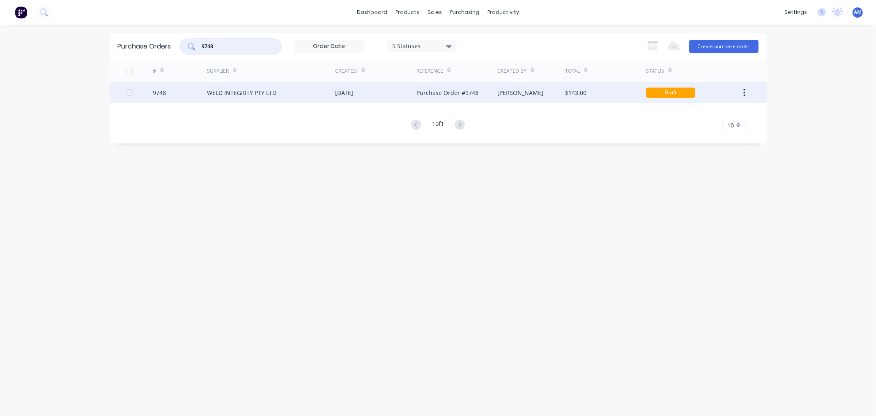
type input "9748"
click at [179, 89] on div "9748" at bounding box center [180, 92] width 54 height 21
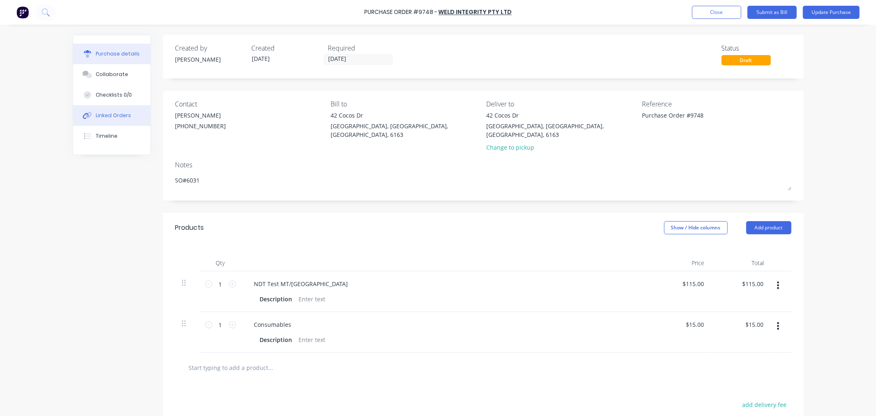
type textarea "x"
click at [104, 116] on div "Linked Orders" at bounding box center [113, 115] width 35 height 7
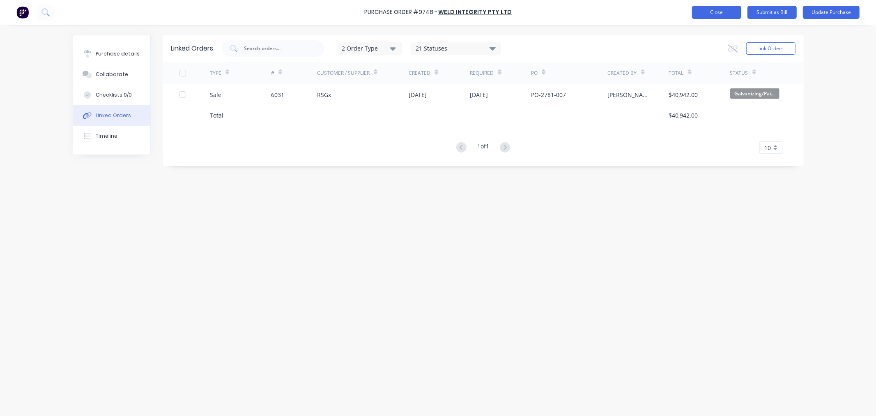
click at [725, 14] on button "Close" at bounding box center [716, 12] width 49 height 13
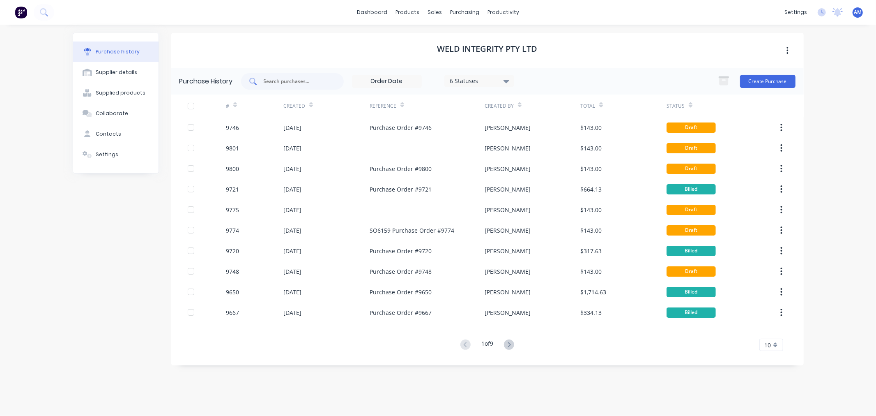
click at [311, 83] on input "text" at bounding box center [297, 81] width 68 height 8
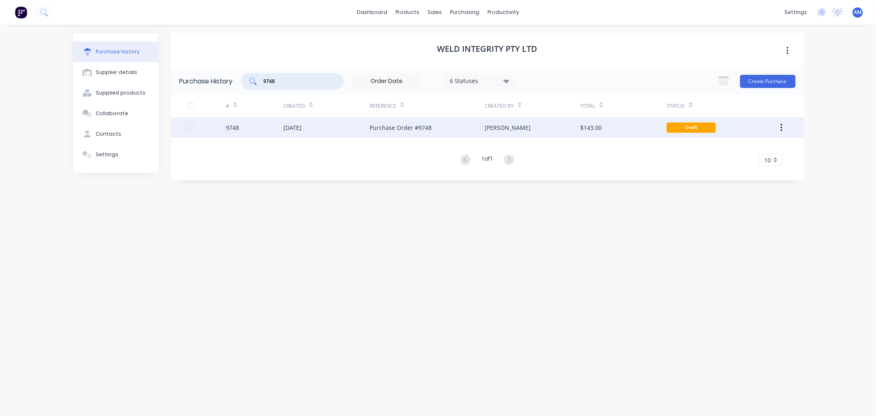
type input "9748"
click at [256, 125] on div "9748" at bounding box center [255, 127] width 58 height 21
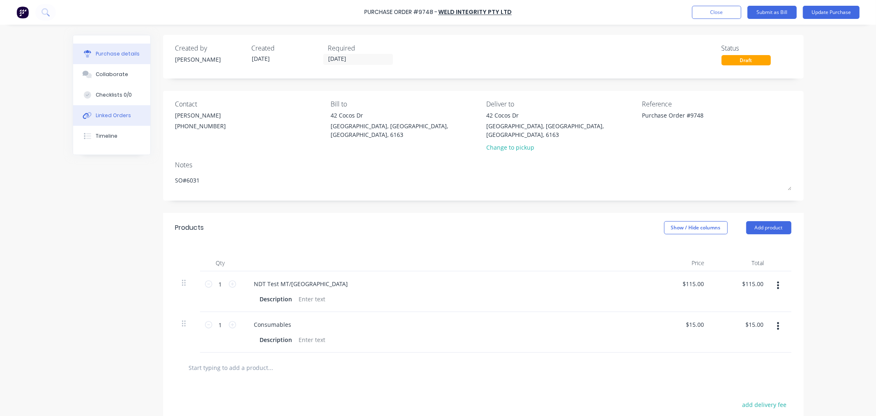
click at [121, 118] on button "Linked Orders" at bounding box center [111, 115] width 77 height 21
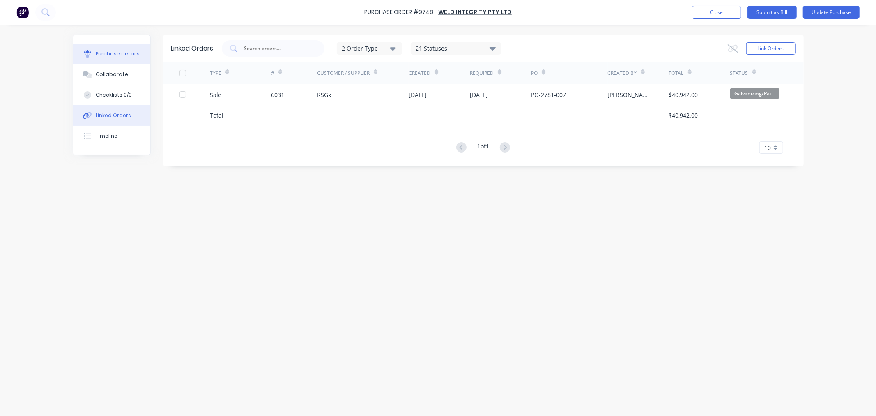
click at [134, 51] on div "Purchase details" at bounding box center [118, 53] width 44 height 7
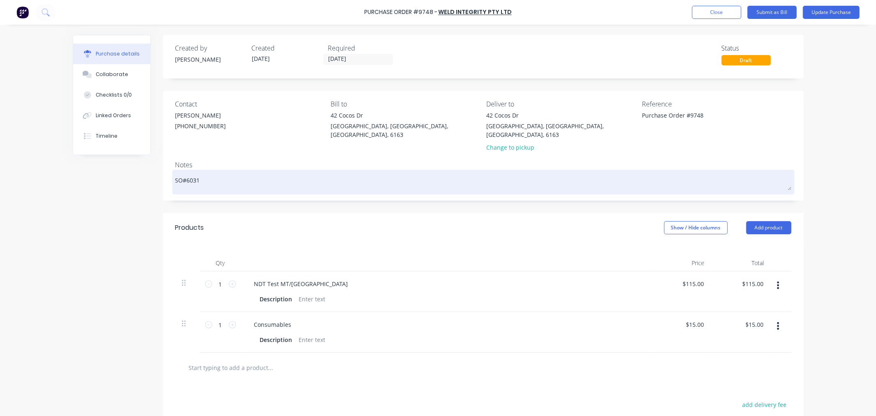
click at [220, 172] on textarea "SO#6031" at bounding box center [483, 181] width 616 height 18
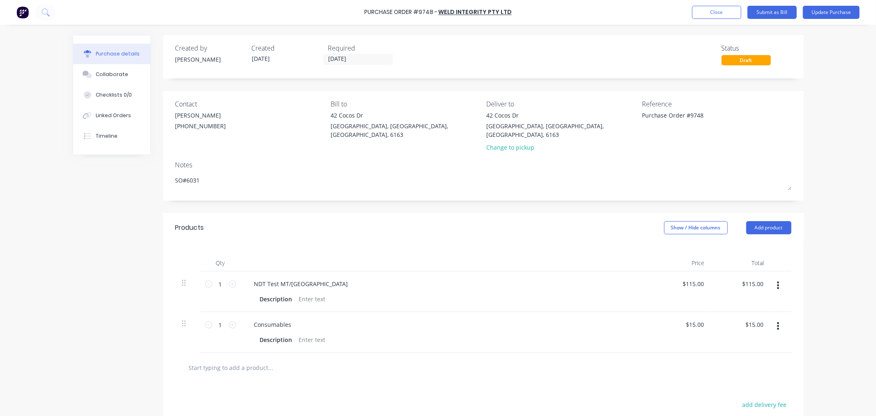
type textarea "x"
type textarea "SO#6031"
type textarea "x"
type textarea "SO#6031 -"
type textarea "x"
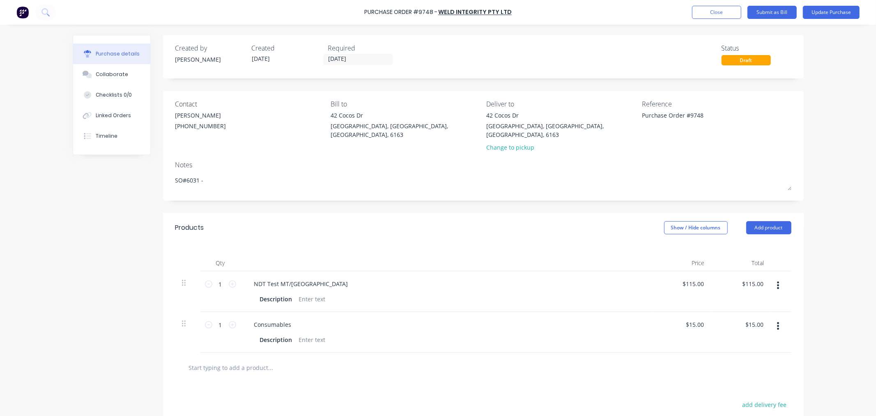
type textarea "SO#6031 -"
type textarea "x"
type textarea "SO#6031 - e"
type textarea "x"
type textarea "SO#6031 -"
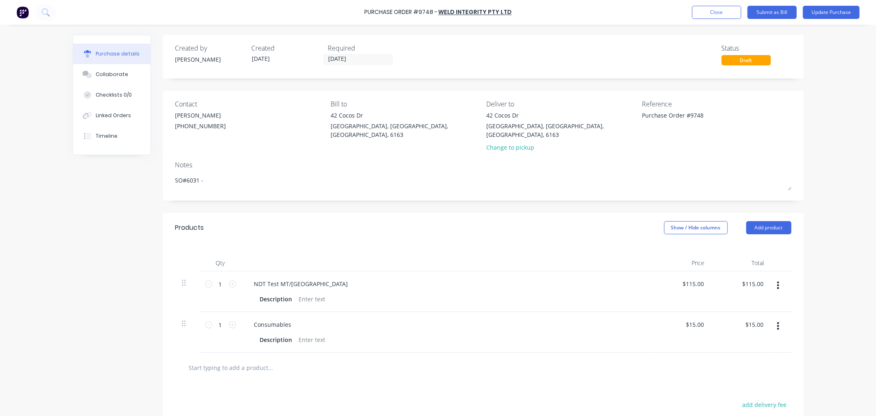
type textarea "x"
type textarea "SO#6031 - r"
type textarea "x"
type textarea "SO#6031 - re"
type textarea "x"
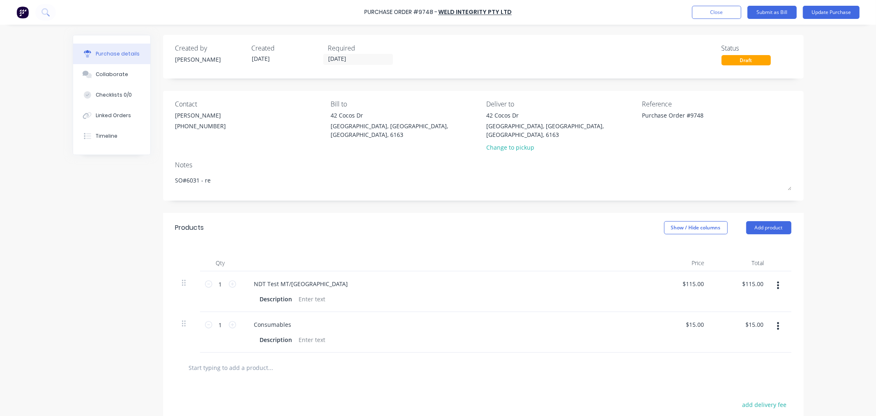
type textarea "SO#6031 - rep"
type textarea "x"
type textarea "SO#6031 - repo"
type textarea "x"
type textarea "SO#6031 - repor"
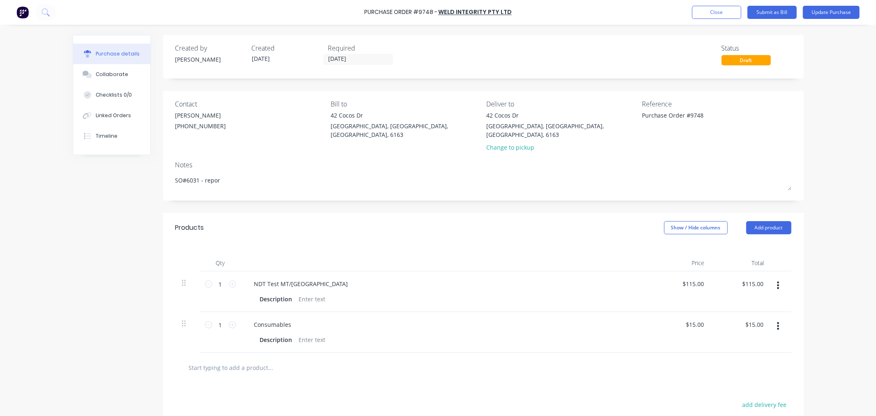
type textarea "x"
type textarea "SO#6031 - report"
type textarea "x"
type textarea "SO#6031 - reports"
type textarea "x"
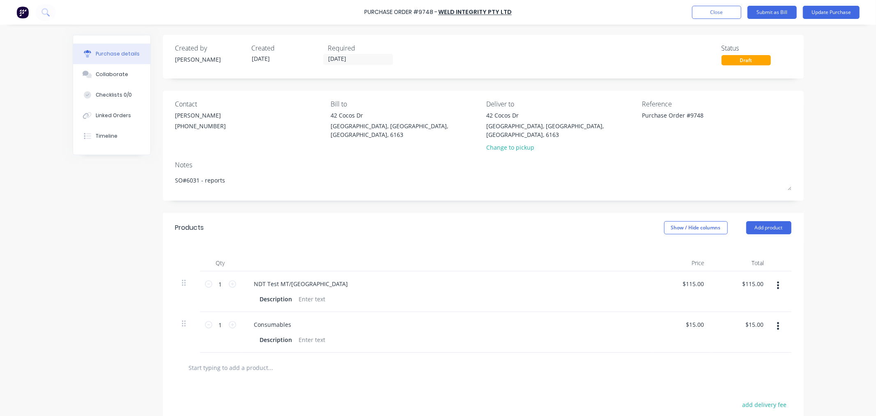
type textarea "SO#6031 - reports"
type textarea "x"
type textarea "SO#6031 - reports r"
type textarea "x"
type textarea "SO#6031 - reports re"
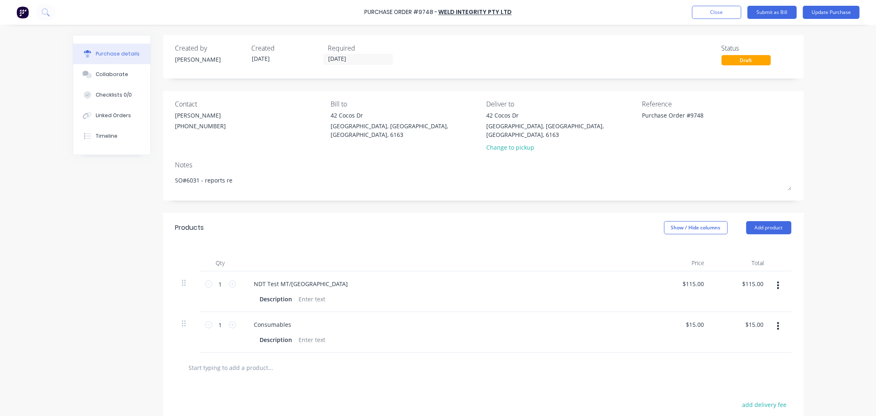
type textarea "x"
type textarea "SO#6031 - reports ret"
type textarea "x"
type textarea "SO#6031 - reports retu"
type textarea "x"
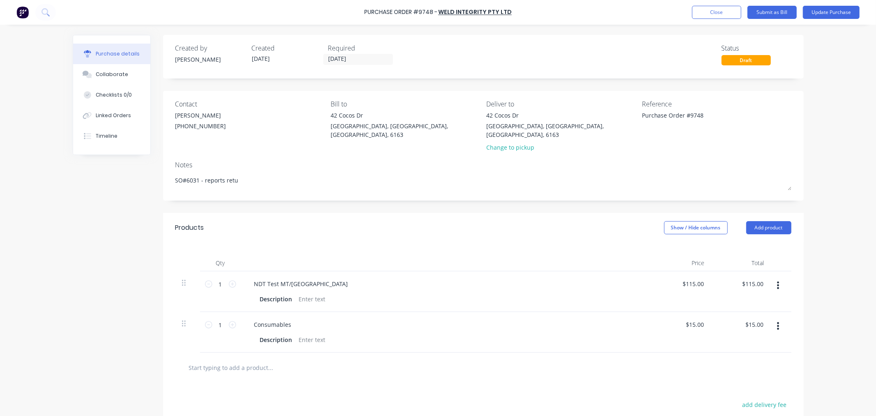
type textarea "SO#6031 - reports retur"
type textarea "x"
type textarea "SO#6031 - reports return"
type textarea "x"
type textarea "SO#6031 - reports returne"
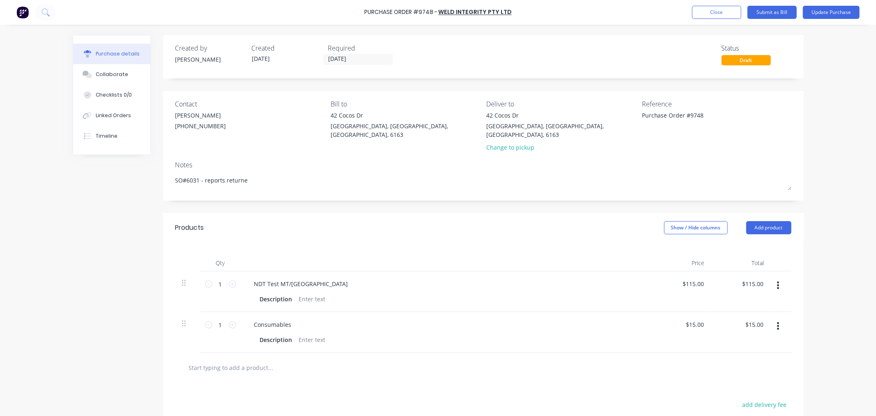
type textarea "x"
type textarea "SO#6031 - reports returned"
type textarea "x"
type textarea "SO#6031 - reports returned"
click at [717, 9] on button "Close" at bounding box center [716, 12] width 49 height 13
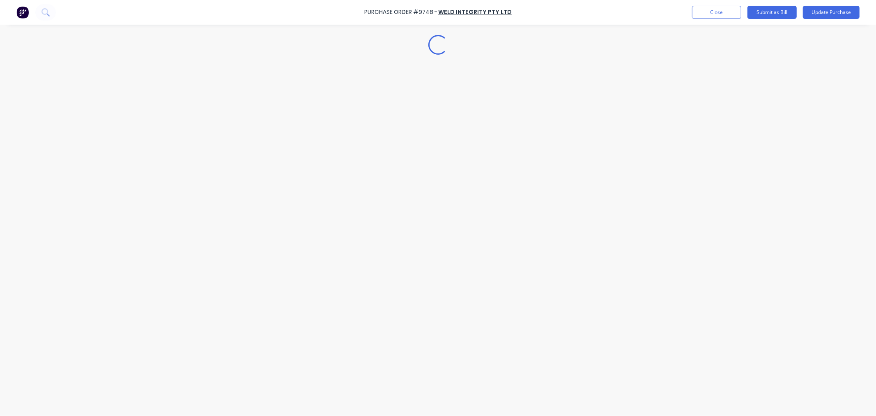
type textarea "x"
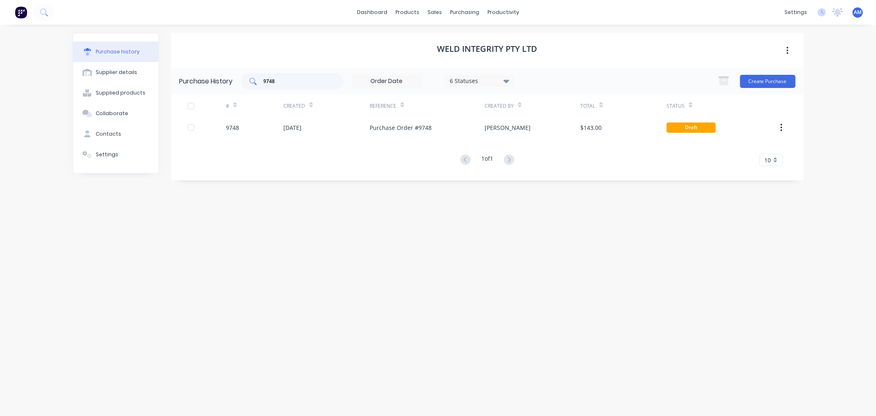
click at [288, 85] on div "9748" at bounding box center [292, 81] width 103 height 16
click at [457, 39] on div "Sales Orders" at bounding box center [466, 39] width 34 height 7
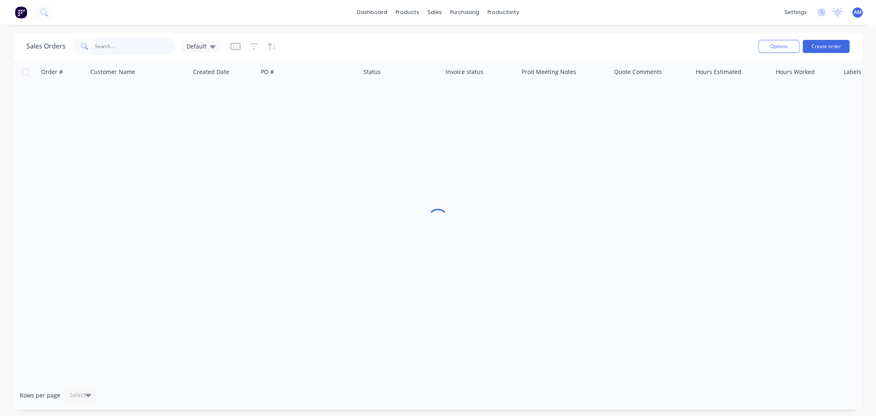
click at [148, 46] on input "text" at bounding box center [135, 46] width 80 height 16
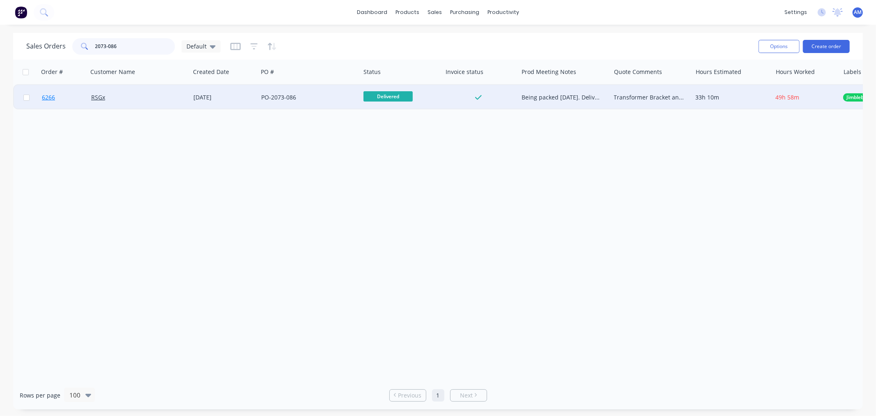
type input "2073-086"
click at [78, 97] on link "6266" at bounding box center [66, 97] width 49 height 25
